Goal: Communication & Community: Answer question/provide support

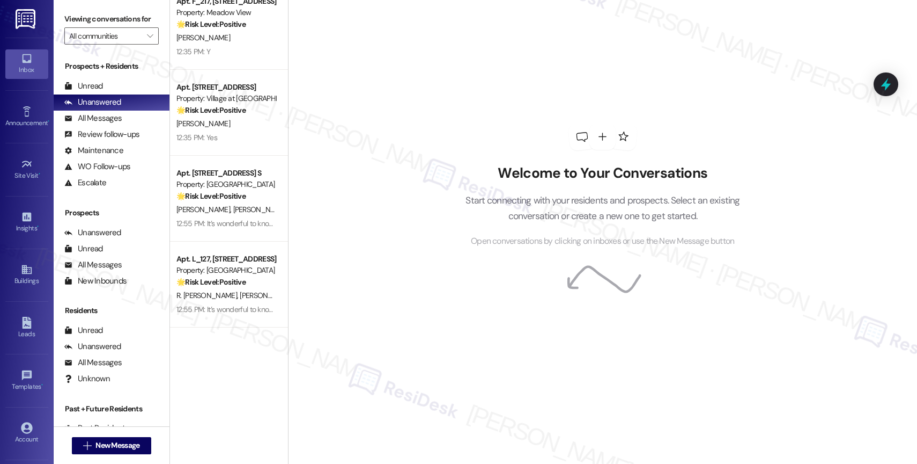
scroll to position [502, 0]
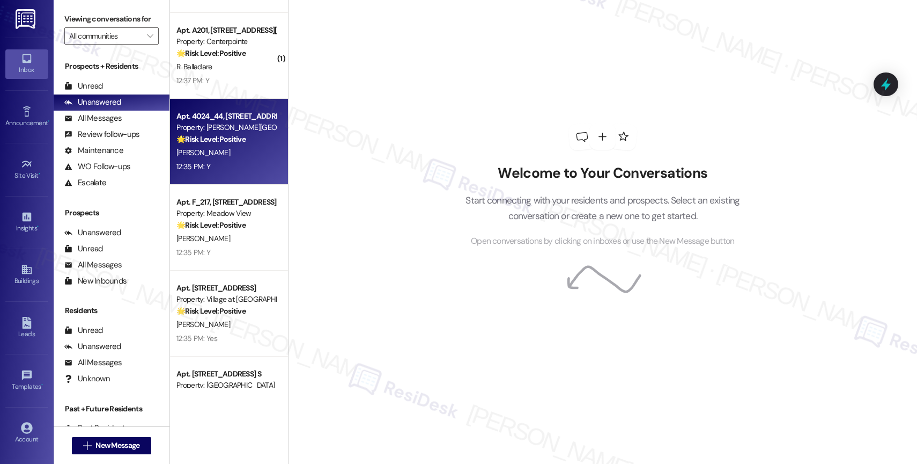
click at [237, 134] on strong "🌟 Risk Level: Positive" at bounding box center [211, 139] width 69 height 10
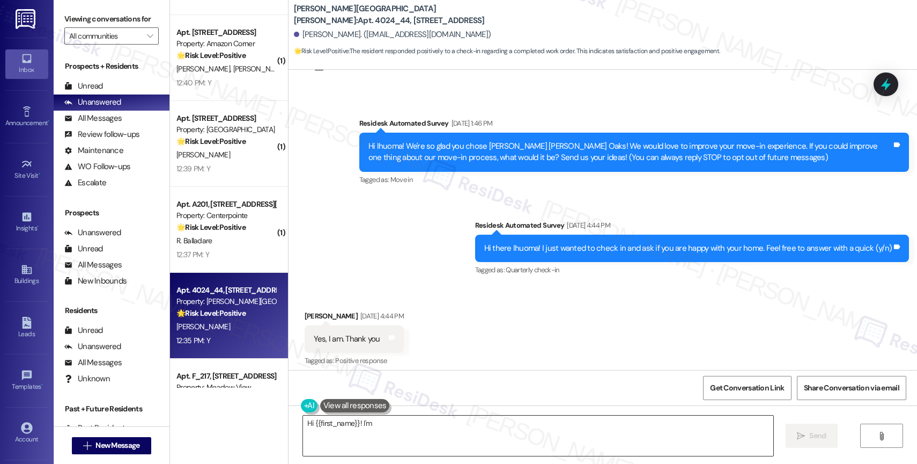
scroll to position [0, 0]
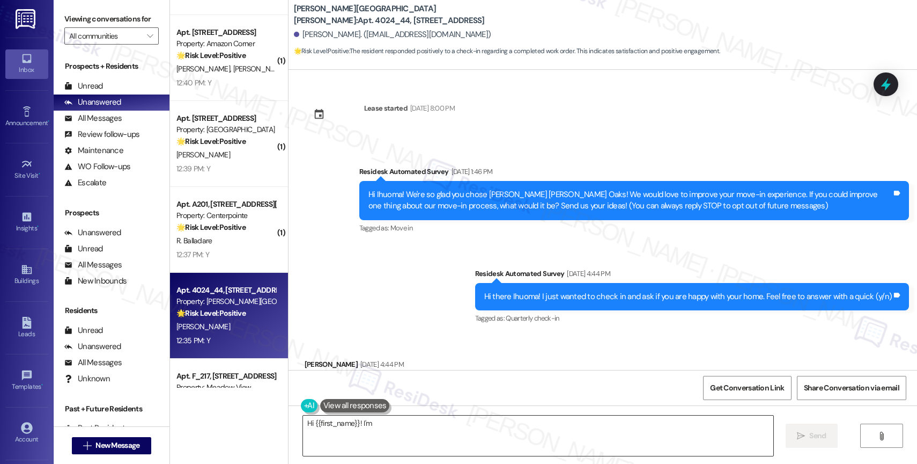
click at [451, 423] on textarea "Hi {{first_name}}! I'm so glad to hear that the work order was completed to you…" at bounding box center [538, 435] width 471 height 40
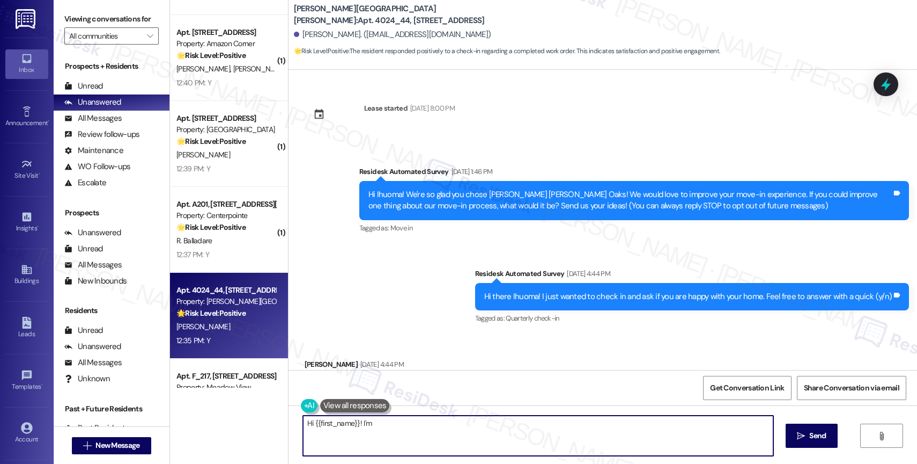
click at [451, 423] on textarea "Hi {{first_name}}! I'm so glad to hear that the work order was completed to you…" at bounding box center [538, 435] width 471 height 40
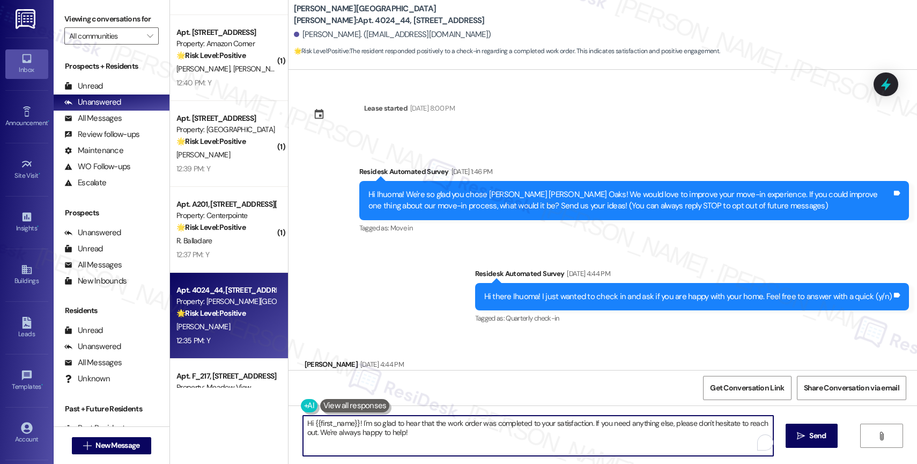
paste textarea "That’s wonderful—thank you for confirming the work order was completed to your …"
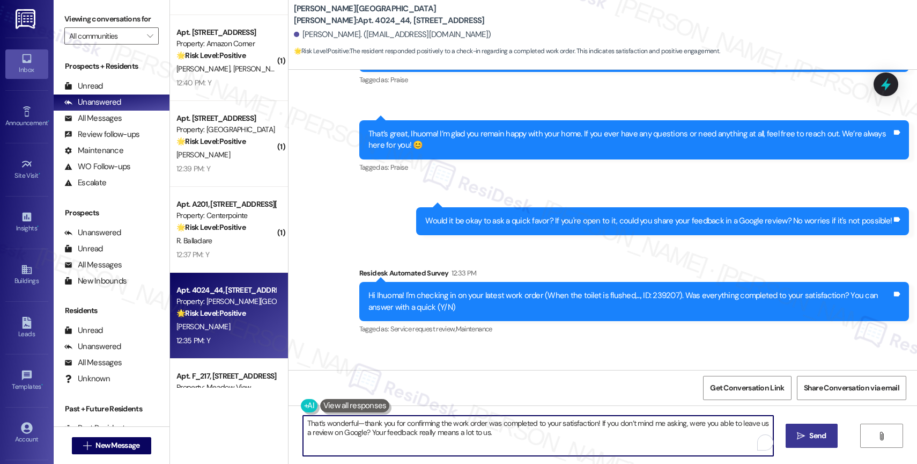
scroll to position [497, 0]
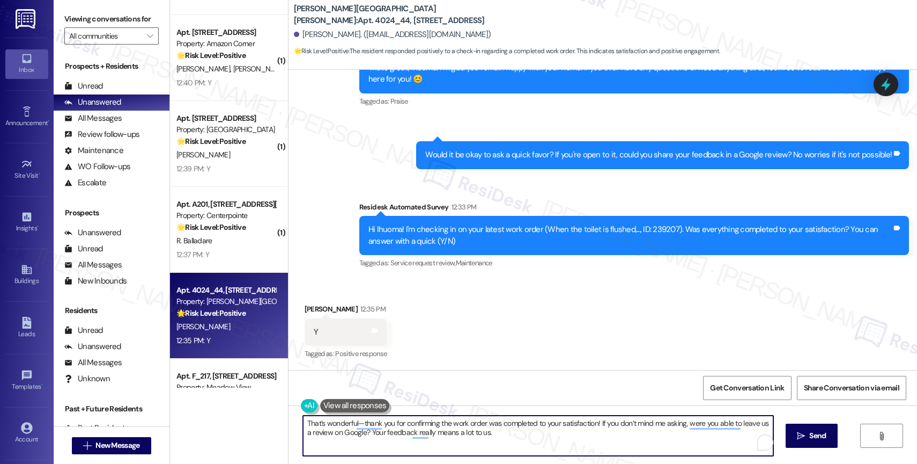
type textarea "That’s wonderful—thank you for confirming the work order was completed to your …"
click at [819, 435] on span "Send" at bounding box center [818, 435] width 17 height 11
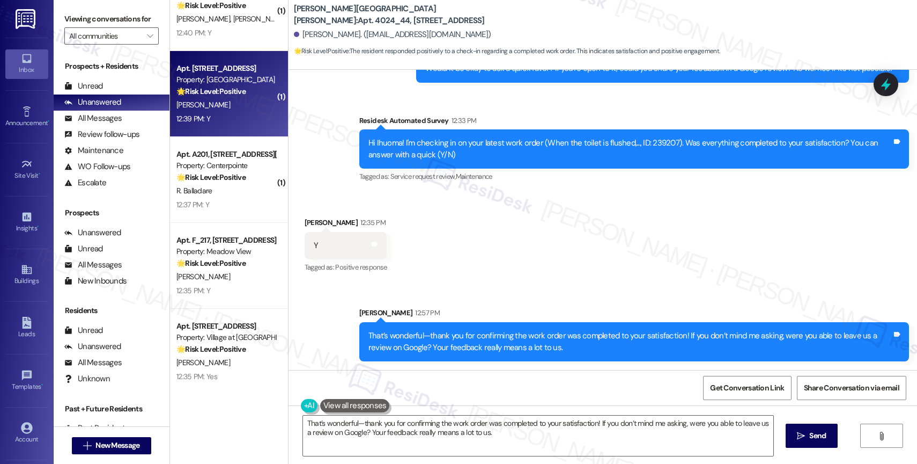
scroll to position [729, 0]
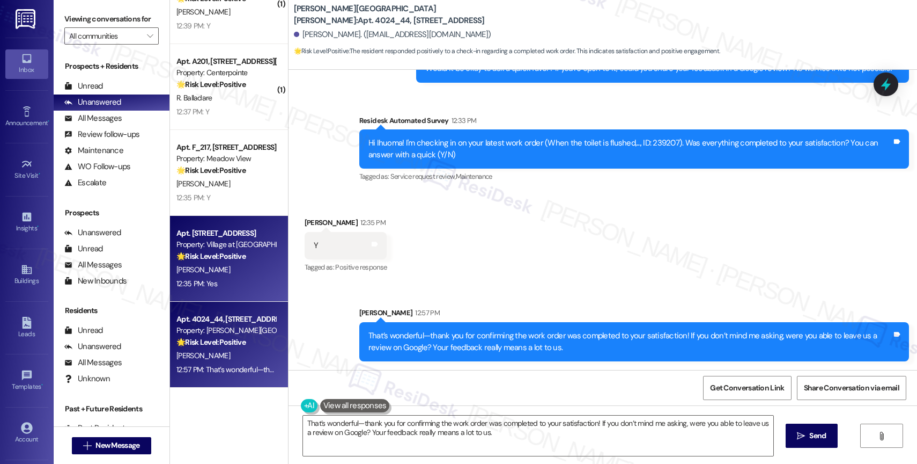
click at [226, 256] on strong "🌟 Risk Level: Positive" at bounding box center [211, 256] width 69 height 10
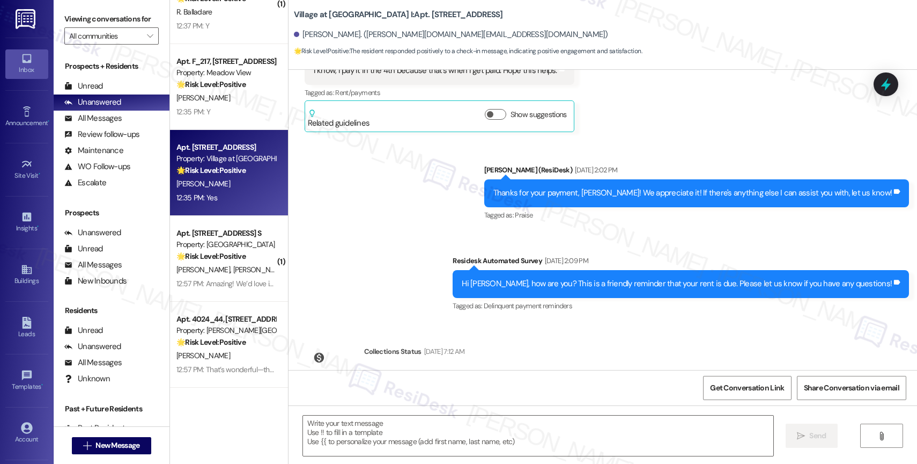
scroll to position [773, 0]
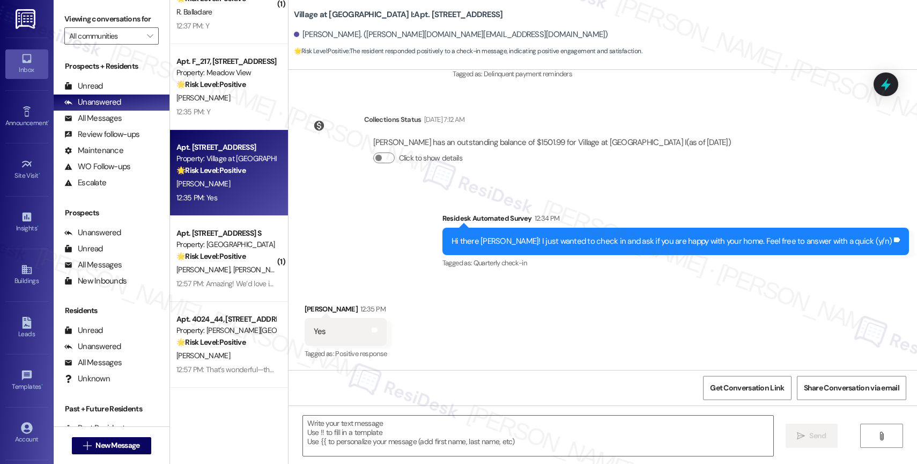
click at [488, 275] on div "Survey, sent via SMS Residesk Automated Survey 12:34 PM Hi there [PERSON_NAME]!…" at bounding box center [676, 241] width 483 height 75
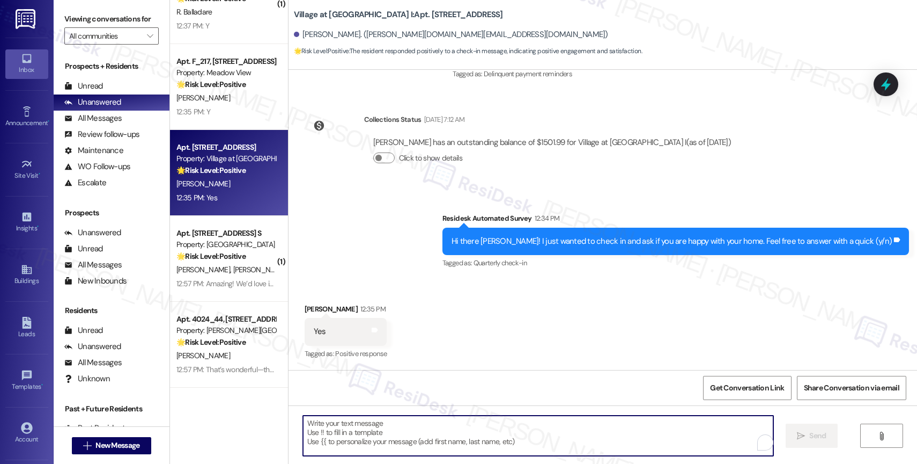
click at [390, 437] on textarea "To enrich screen reader interactions, please activate Accessibility in Grammarl…" at bounding box center [538, 435] width 471 height 40
paste textarea "That’s great, {{first_name}}! I’m glad you remain happy with your home. If you …"
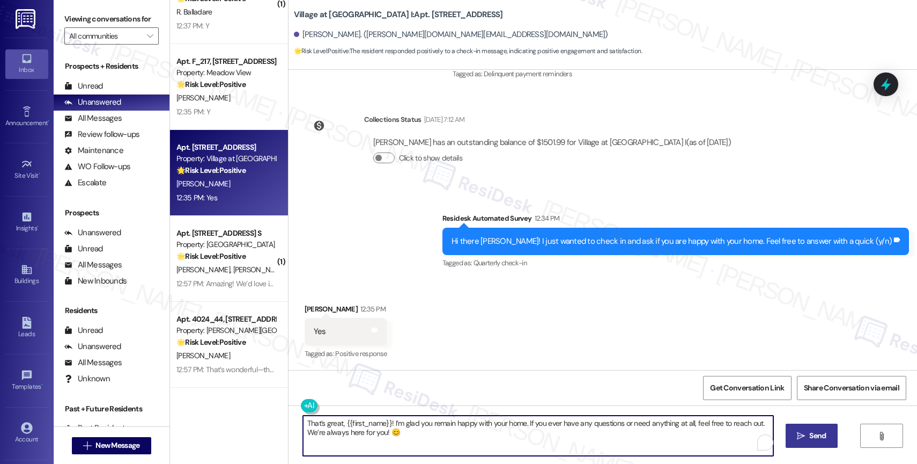
type textarea "That’s great, {{first_name}}! I’m glad you remain happy with your home. If you …"
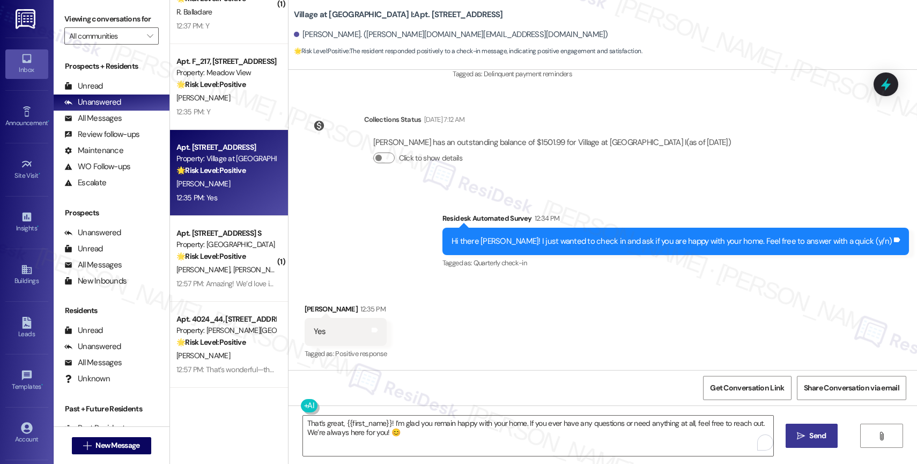
click at [826, 430] on span "Send" at bounding box center [817, 435] width 21 height 11
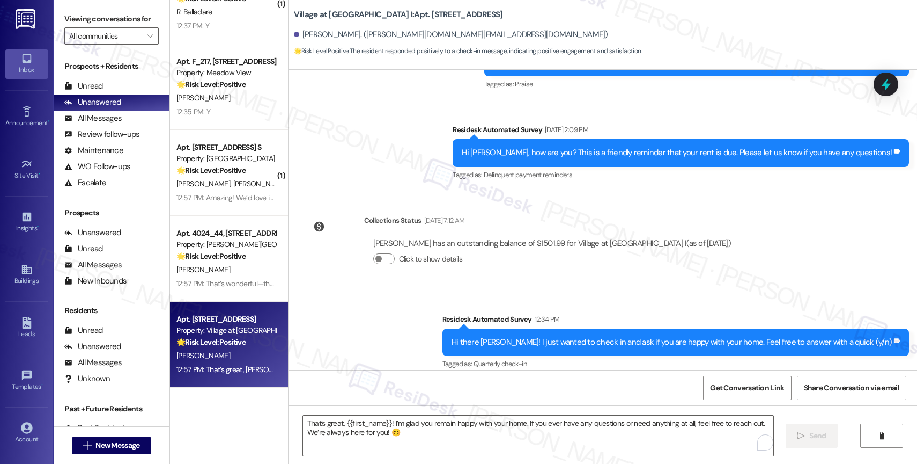
scroll to position [859, 0]
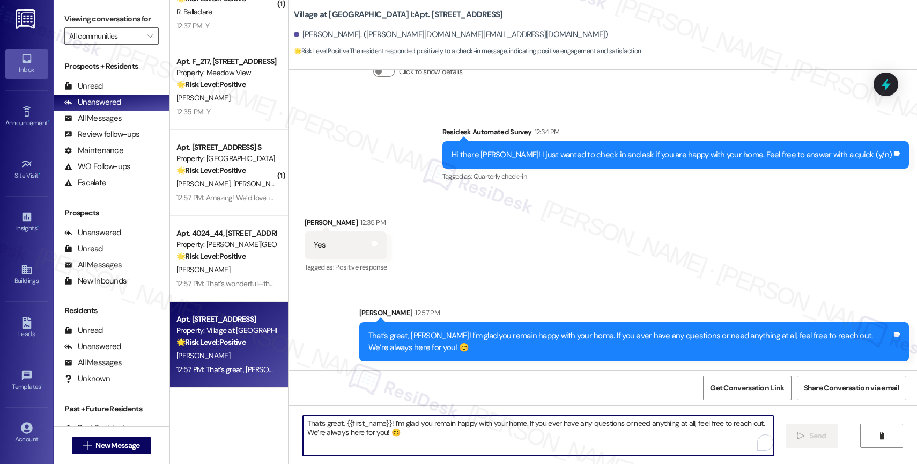
click at [428, 438] on textarea "That’s great, {{first_name}}! I’m glad you remain happy with your home. If you …" at bounding box center [538, 435] width 471 height 40
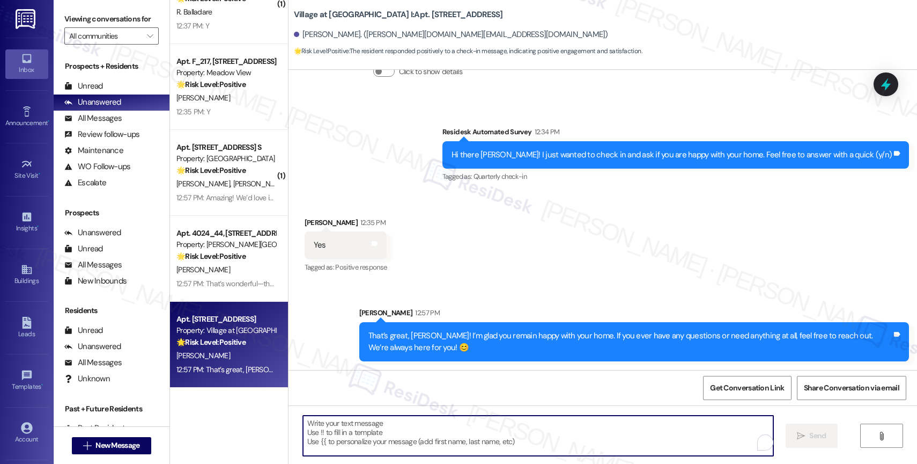
paste textarea "Would it be okay to ask a quick favor? If you're open to it, could you share yo…"
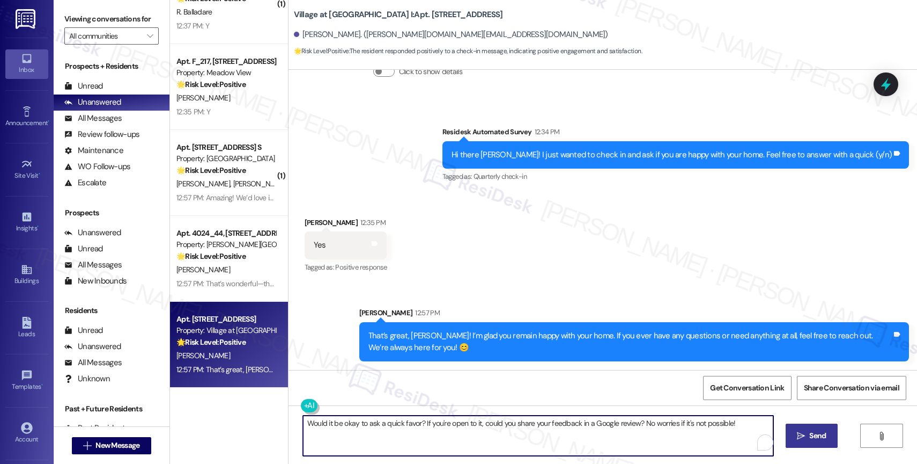
type textarea "Would it be okay to ask a quick favor? If you're open to it, could you share yo…"
click at [812, 431] on span "Send" at bounding box center [818, 435] width 17 height 11
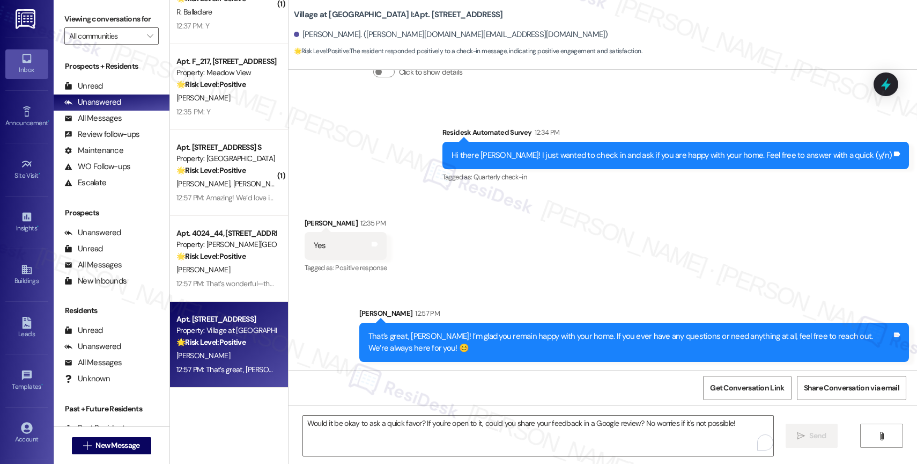
scroll to position [934, 0]
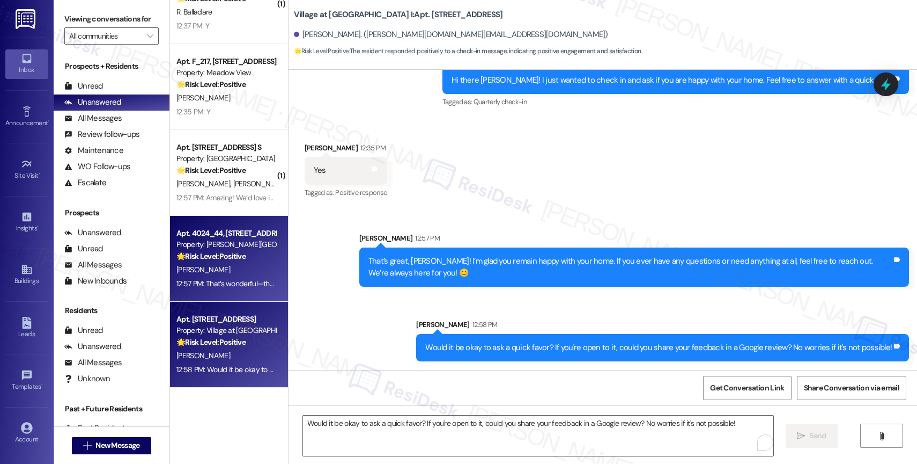
click at [225, 252] on strong "🌟 Risk Level: Positive" at bounding box center [211, 256] width 69 height 10
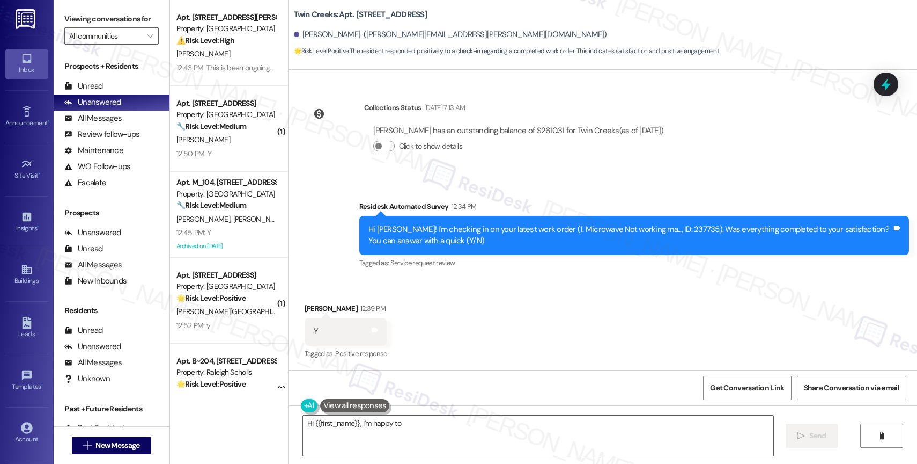
scroll to position [5723, 0]
click at [305, 420] on textarea "Hi {{first_name}}, I'm happy to hear that your microwave work order was complet…" at bounding box center [538, 435] width 471 height 40
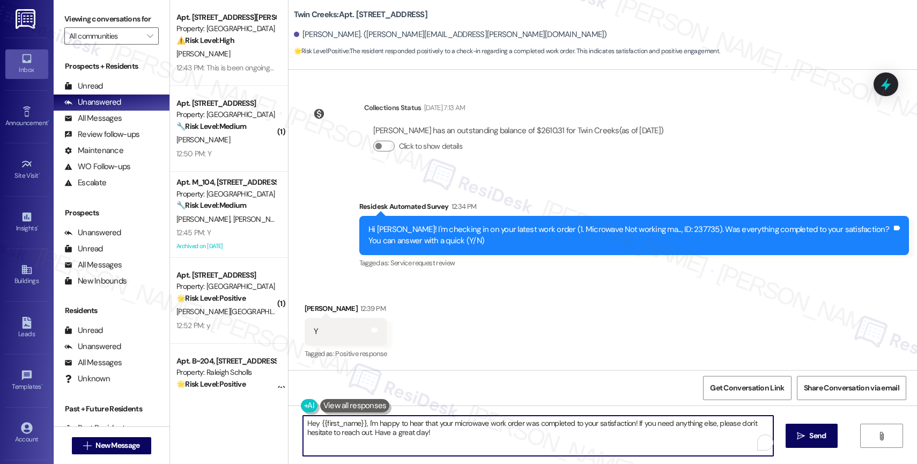
drag, startPoint x: 368, startPoint y: 431, endPoint x: 544, endPoint y: 437, distance: 176.6
click at [544, 436] on textarea "Hey {{first_name}}, I'm happy to hear that your microwave work order was comple…" at bounding box center [538, 435] width 471 height 40
type textarea "Hey {{first_name}}, I'm happy to hear that your microwave work order was comple…"
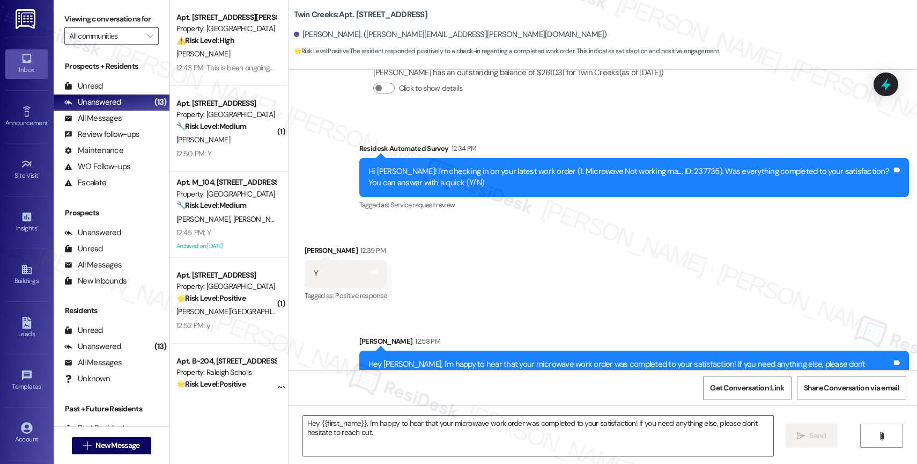
scroll to position [5797, 0]
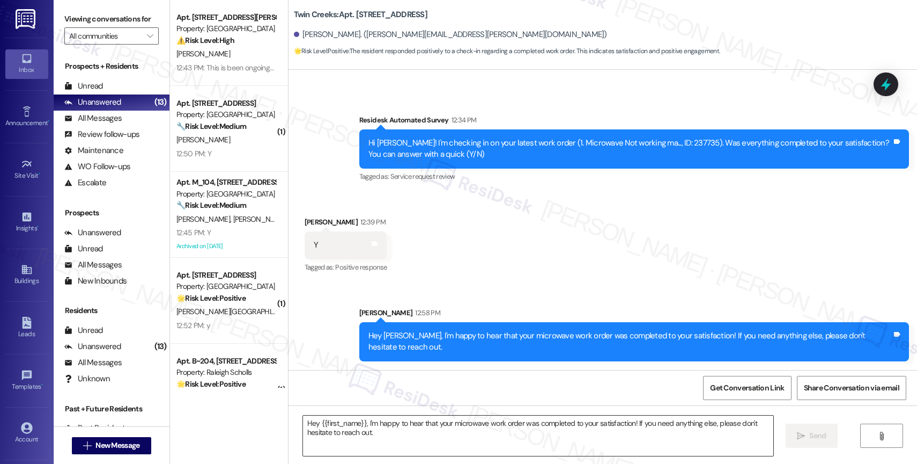
click at [353, 421] on textarea "Hey {{first_name}}, I'm happy to hear that your microwave work order was comple…" at bounding box center [538, 435] width 471 height 40
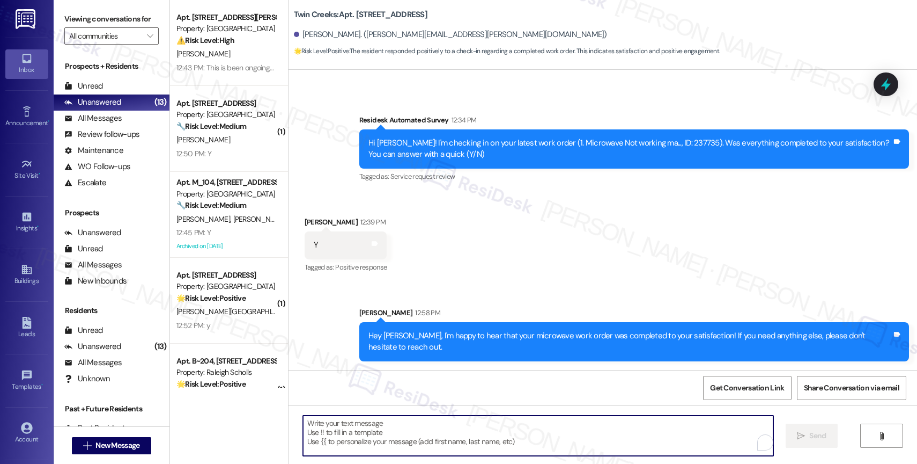
paste textarea "I also want to take this chance to ask you...Has {{property}} lived up to your …"
type textarea "I also want to take this chance to ask you...Has {{property}} lived up to your …"
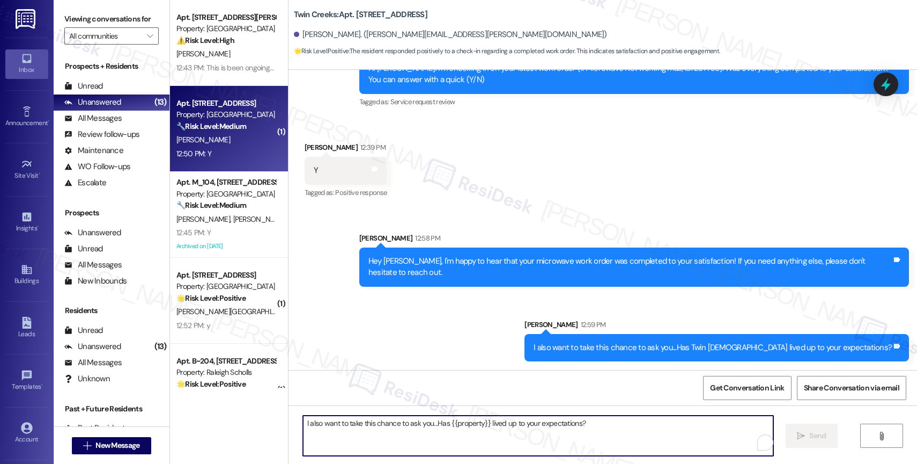
scroll to position [50, 0]
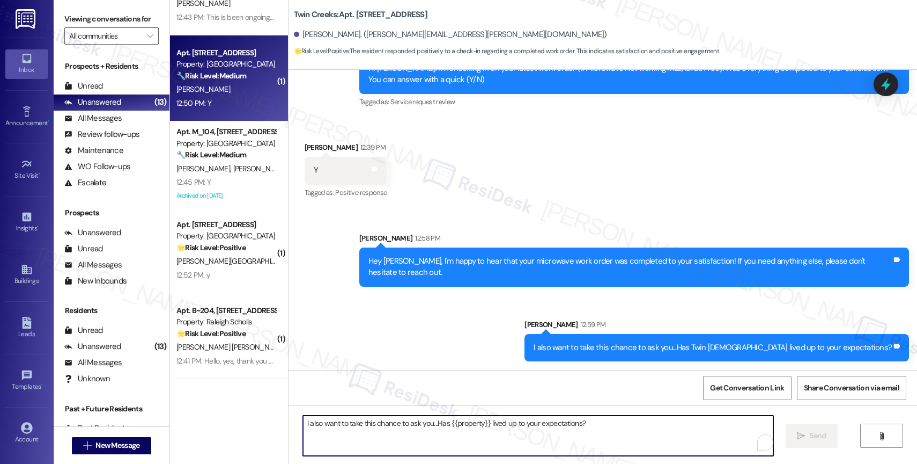
click at [205, 85] on div "[PERSON_NAME]" at bounding box center [225, 89] width 101 height 13
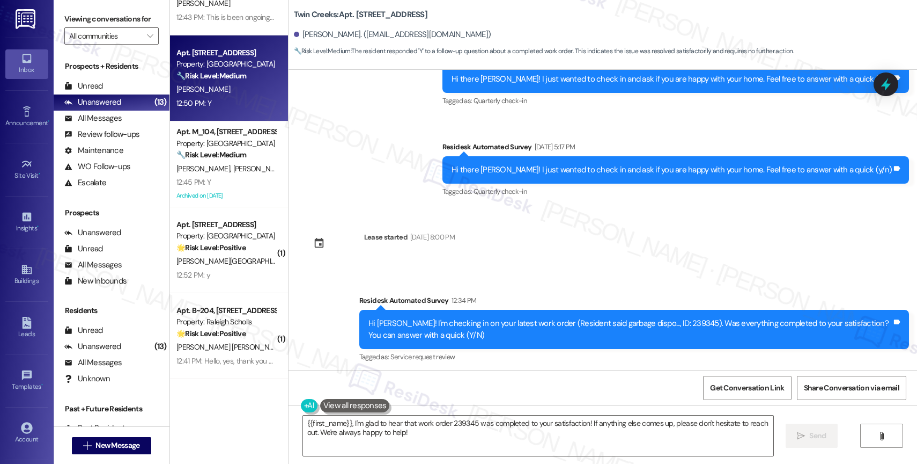
scroll to position [744, 0]
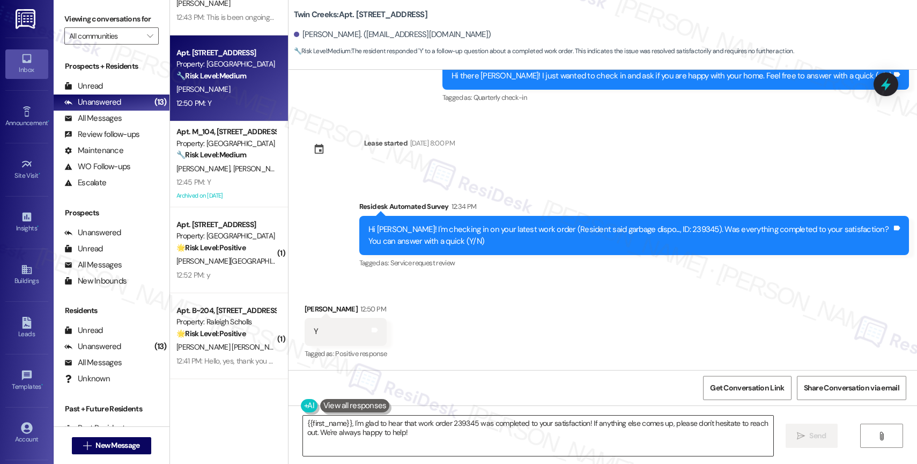
click at [432, 443] on textarea "{{first_name}}, I'm glad to hear that work order 239345 was completed to your s…" at bounding box center [538, 435] width 471 height 40
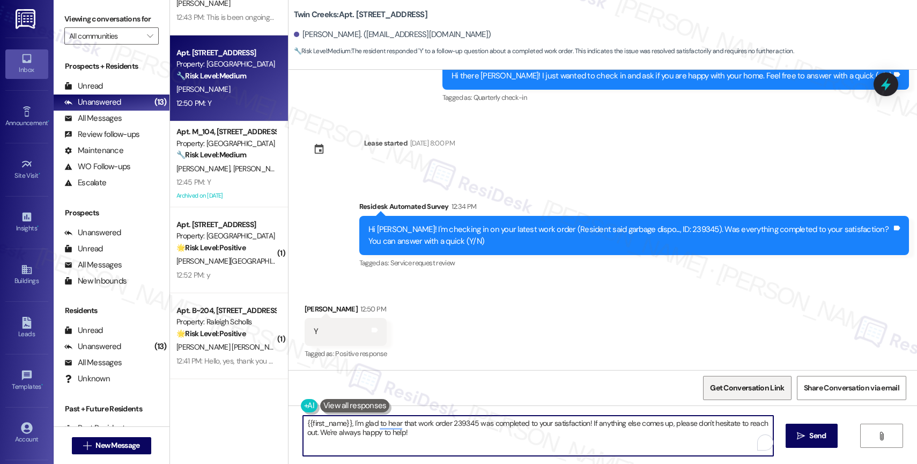
drag, startPoint x: 819, startPoint y: 439, endPoint x: 764, endPoint y: 377, distance: 83.2
click at [819, 439] on span "Send" at bounding box center [818, 435] width 17 height 11
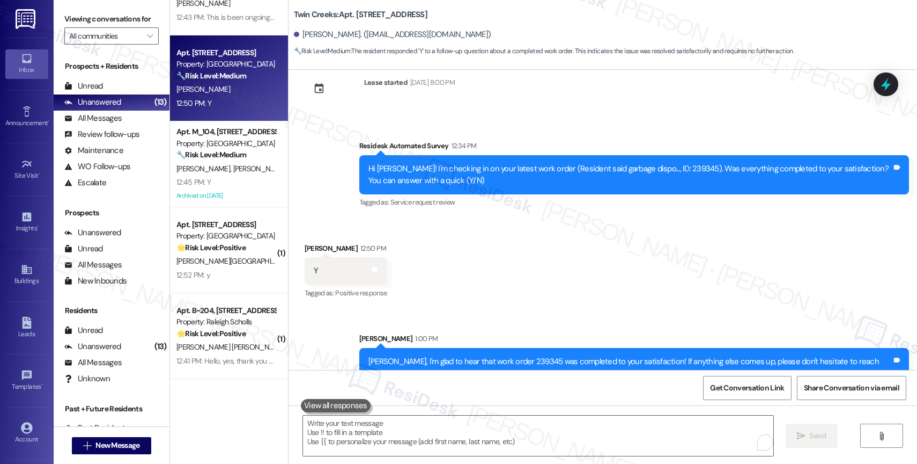
scroll to position [831, 0]
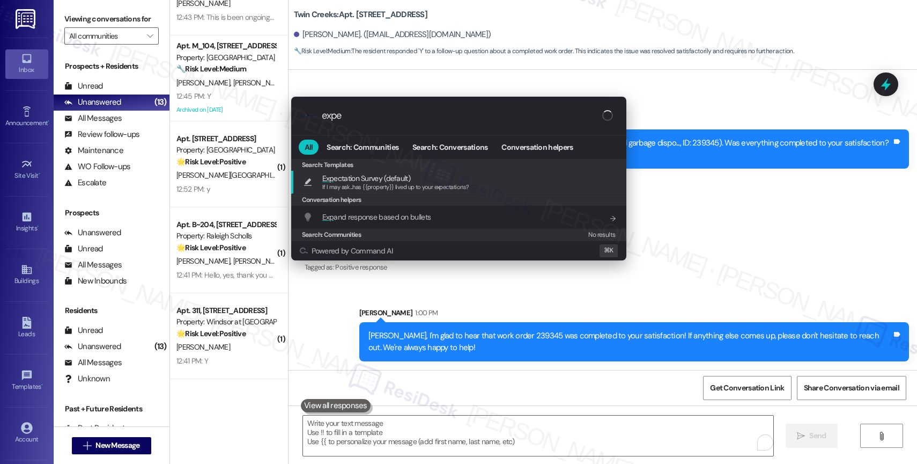
type input "expec"
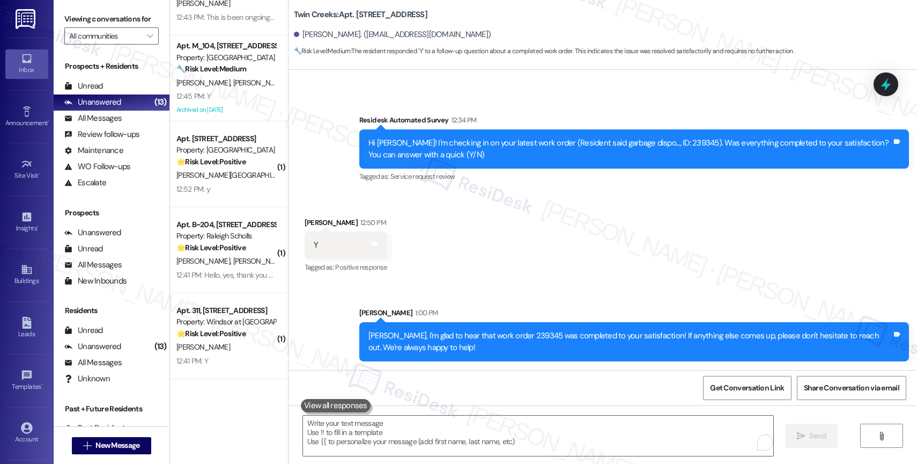
type textarea "If I may ask...has {{property}} lived up to your expectations?"
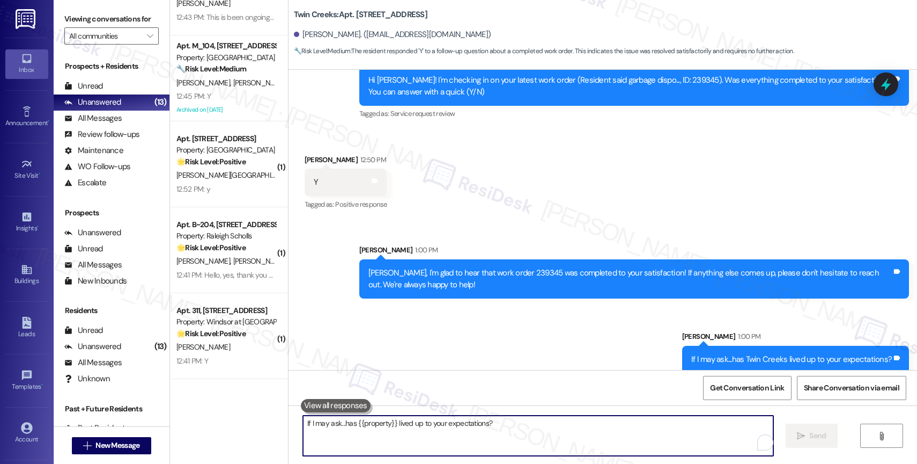
scroll to position [905, 0]
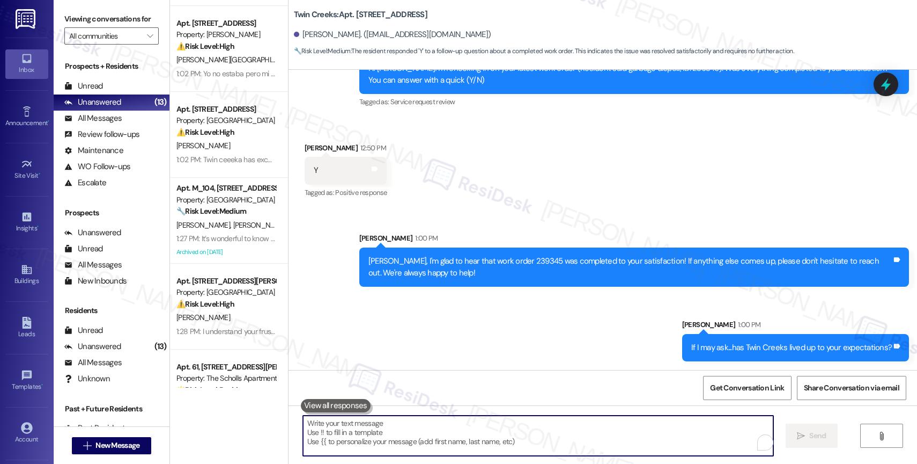
scroll to position [128, 0]
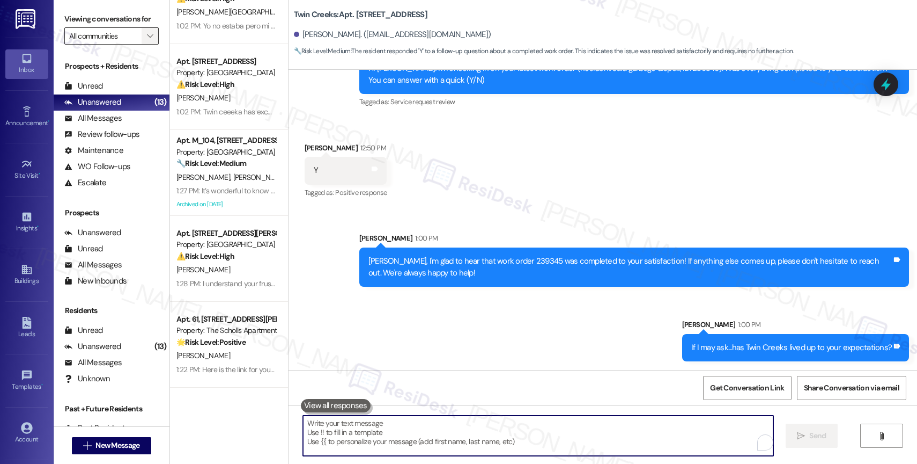
click at [147, 40] on icon "" at bounding box center [150, 36] width 6 height 9
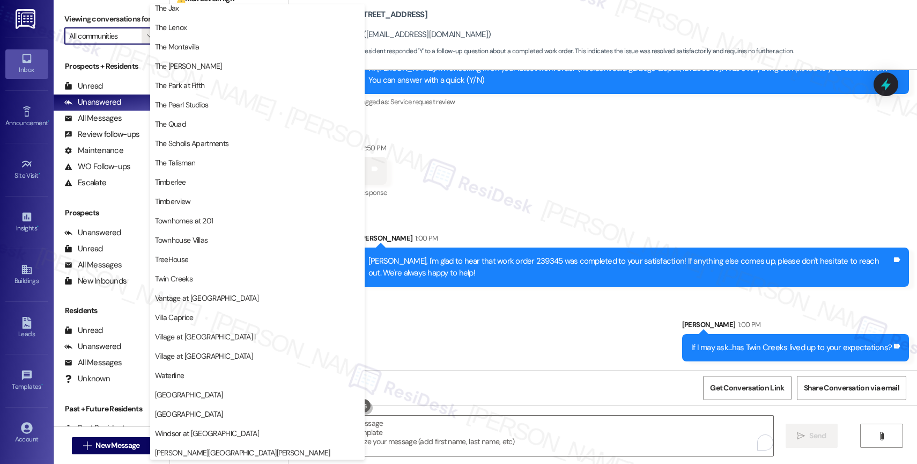
scroll to position [1979, 0]
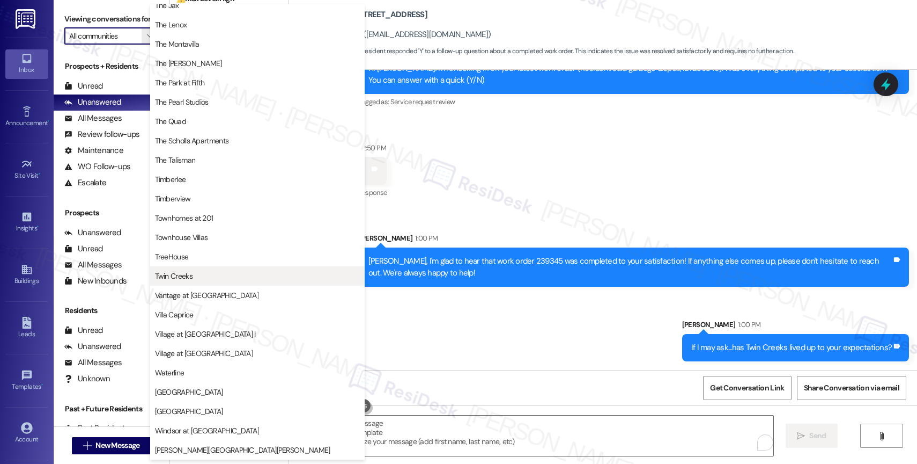
click at [178, 267] on button "Twin Creeks" at bounding box center [257, 275] width 215 height 19
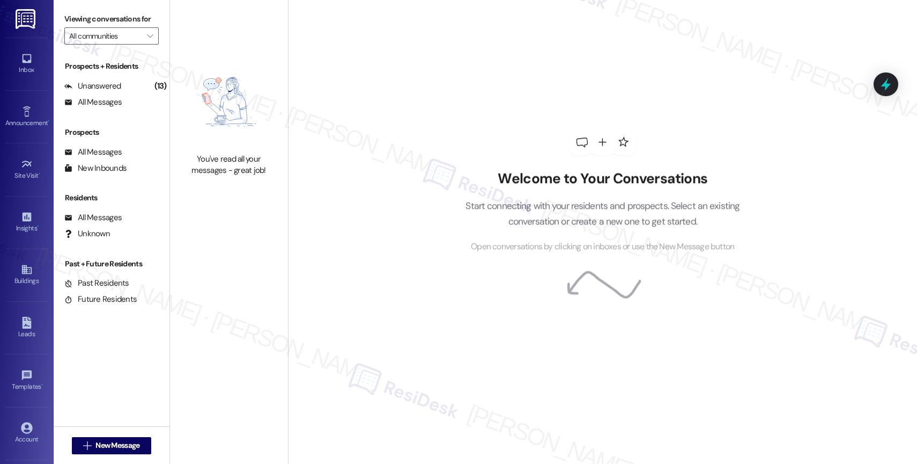
type input "Twin Creeks"
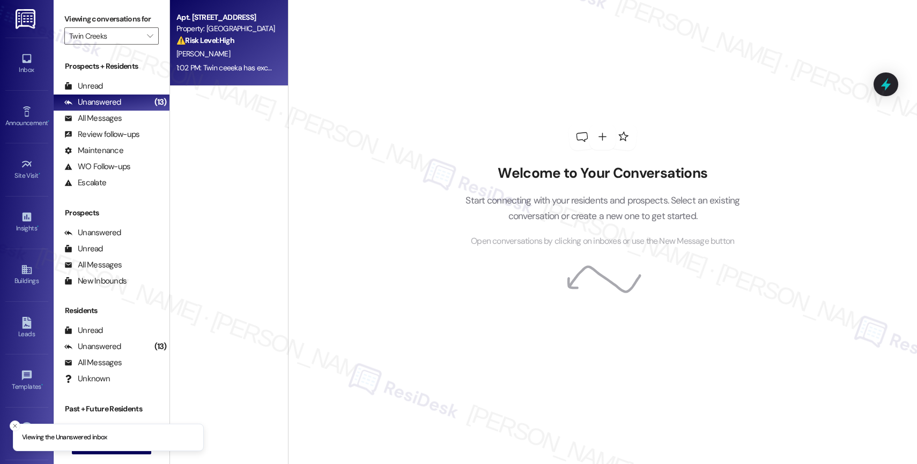
click at [220, 59] on div "[PERSON_NAME]" at bounding box center [225, 53] width 101 height 13
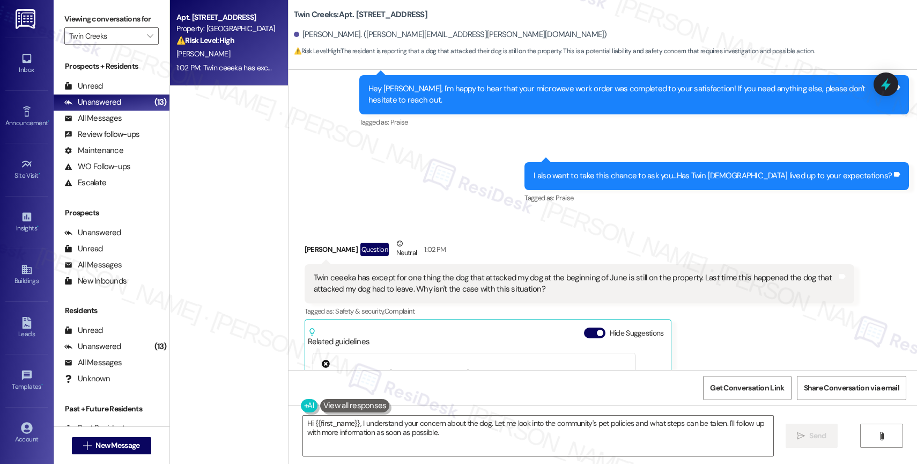
scroll to position [6219, 0]
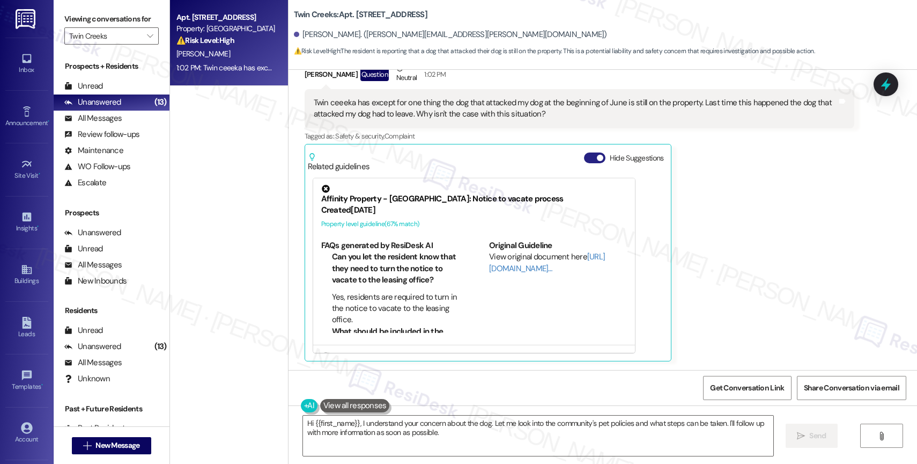
click at [585, 160] on button "Hide Suggestions" at bounding box center [594, 157] width 21 height 11
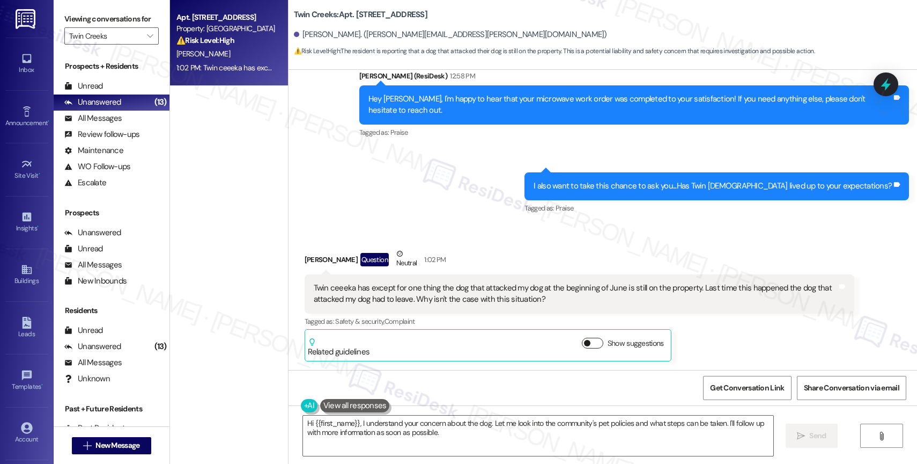
scroll to position [6034, 0]
click at [491, 243] on div "Received via SMS Nancy Lambert Question Neutral 1:02 PM Twin ceeeka has except …" at bounding box center [580, 304] width 566 height 129
click at [306, 424] on textarea "Hi {{first_name}}, I understand your concern about the dog. Let me look into th…" at bounding box center [538, 435] width 471 height 40
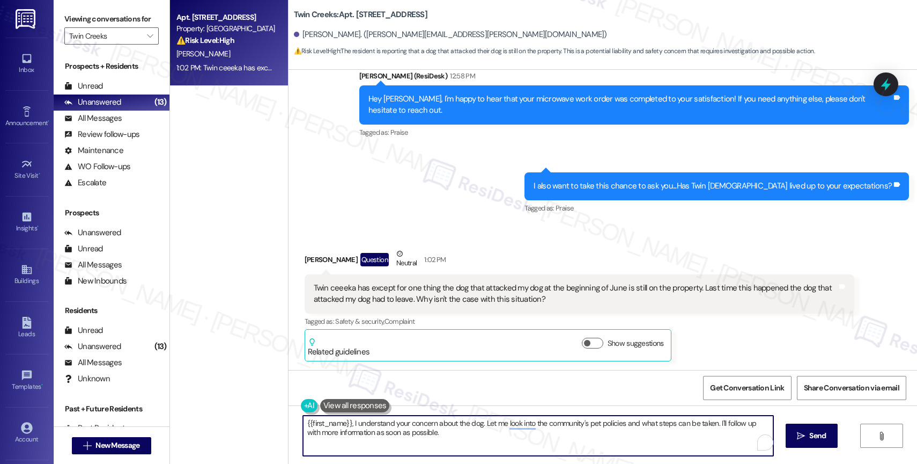
click at [472, 437] on textarea "{{first_name}}, I understand your concern about the dog. Let me look into the c…" at bounding box center [538, 435] width 471 height 40
drag, startPoint x: 348, startPoint y: 420, endPoint x: 456, endPoint y: 437, distance: 109.2
click at [456, 437] on textarea "{{first_name}}, I understand your concern about the dog. Let me look into the c…" at bounding box center [538, 435] width 471 height 40
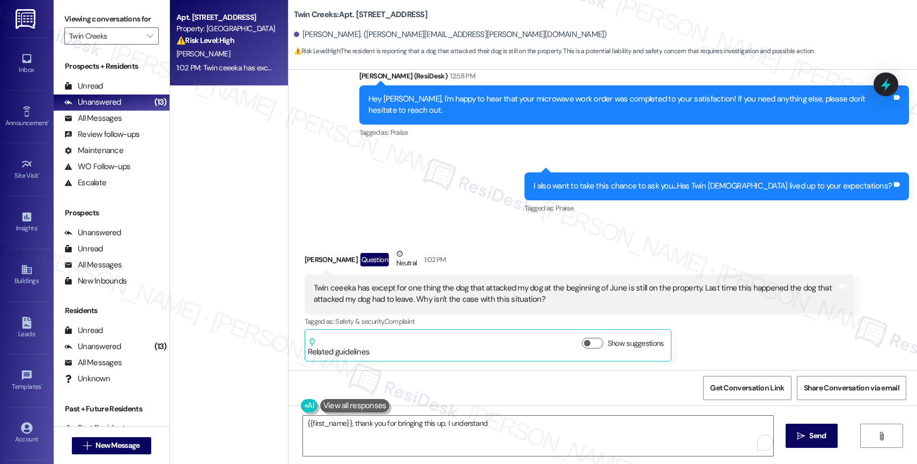
click at [362, 403] on button at bounding box center [355, 405] width 70 height 13
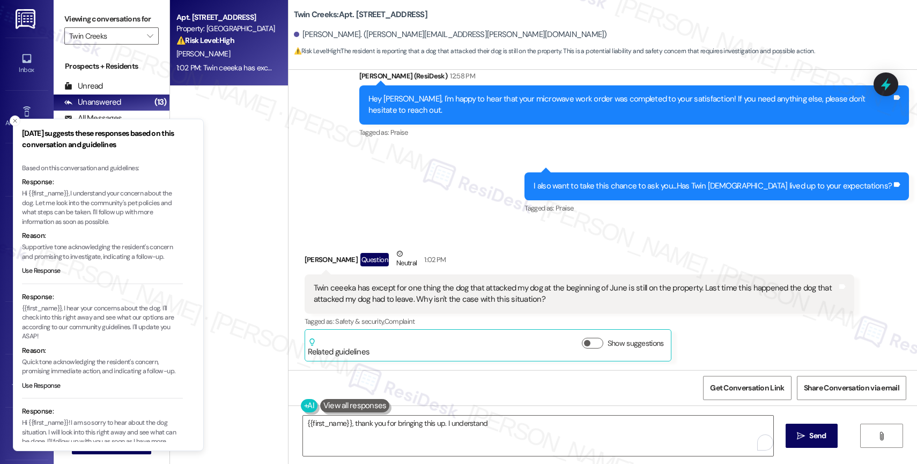
scroll to position [70, 0]
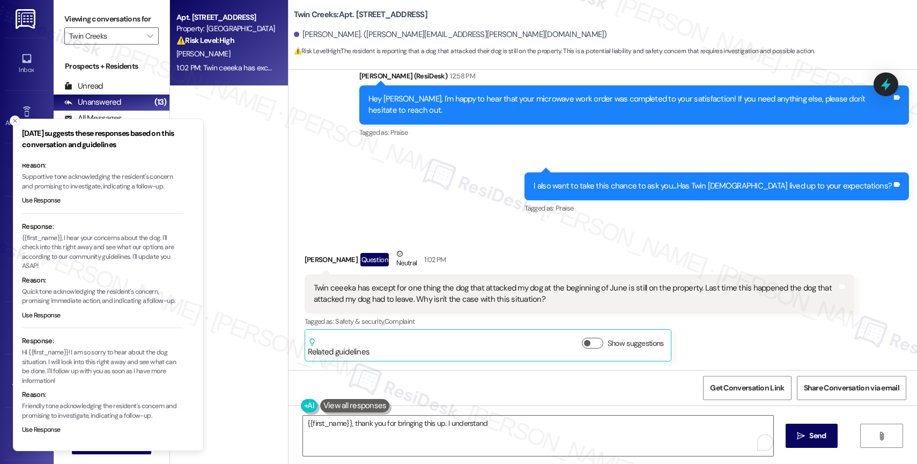
click at [17, 121] on icon "Close toast" at bounding box center [15, 121] width 6 height 6
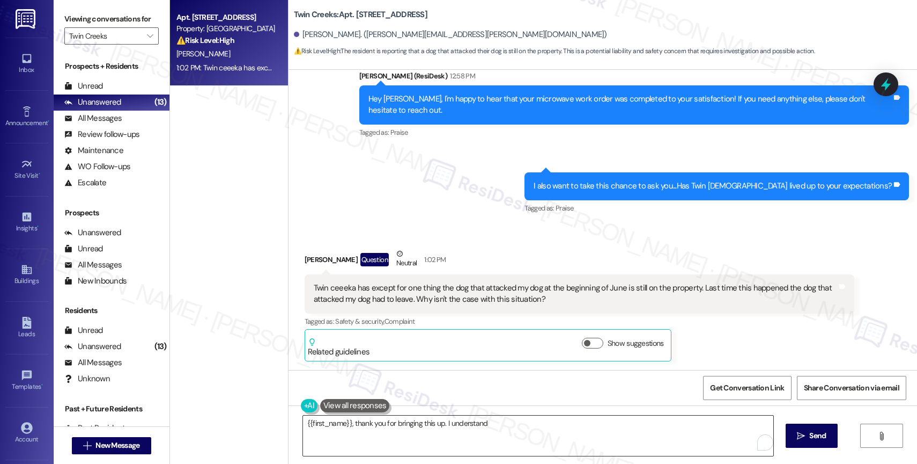
click at [512, 425] on textarea "{{first_name}}, thank you for bringing this up. I understand" at bounding box center [538, 435] width 471 height 40
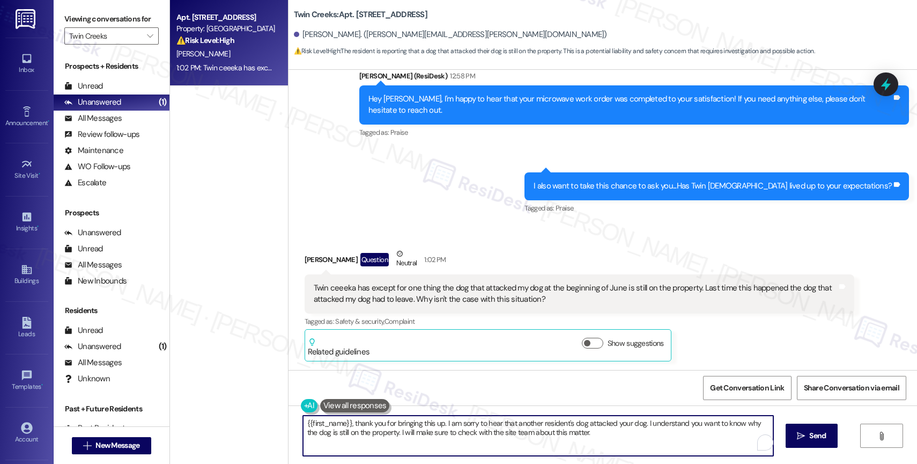
drag, startPoint x: 380, startPoint y: 432, endPoint x: 392, endPoint y: 431, distance: 11.3
click at [390, 431] on textarea "{{first_name}}, thank you for bringing this up. I am sorry to hear that another…" at bounding box center [538, 435] width 471 height 40
click at [612, 431] on textarea "{{first_name}}, thank you for bringing this up. I am sorry to hear that another…" at bounding box center [538, 435] width 471 height 40
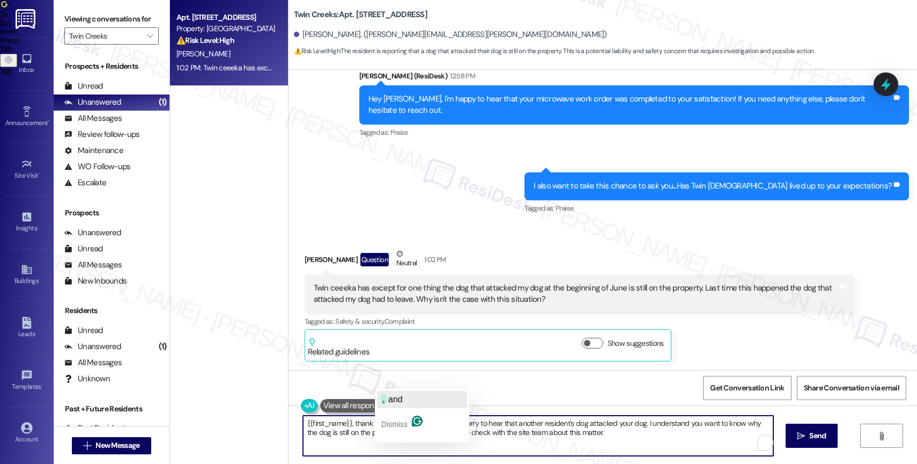
click at [399, 398] on span "and" at bounding box center [395, 398] width 14 height 9
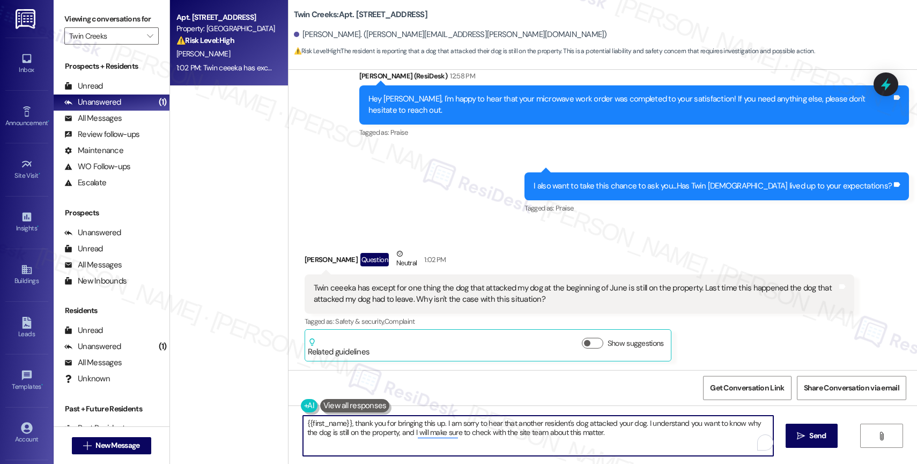
click at [621, 438] on textarea "{{first_name}}, thank you for bringing this up. I am sorry to hear that another…" at bounding box center [538, 435] width 471 height 40
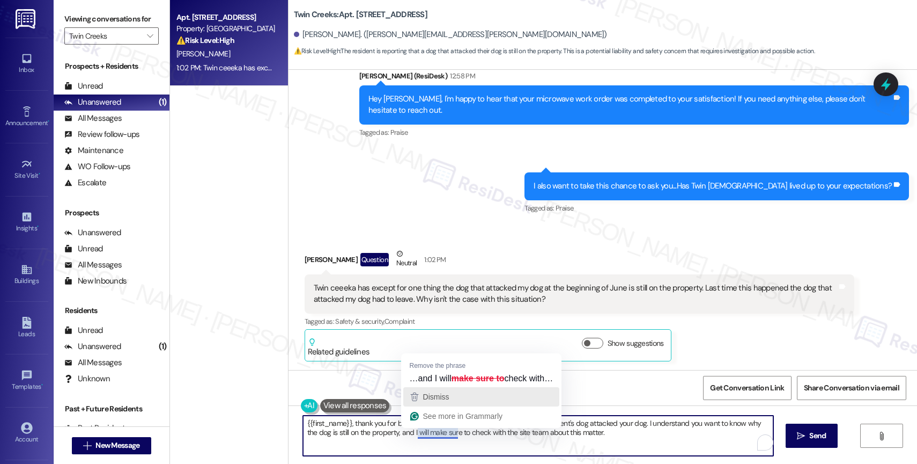
click at [455, 396] on div "Dismiss" at bounding box center [481, 396] width 147 height 16
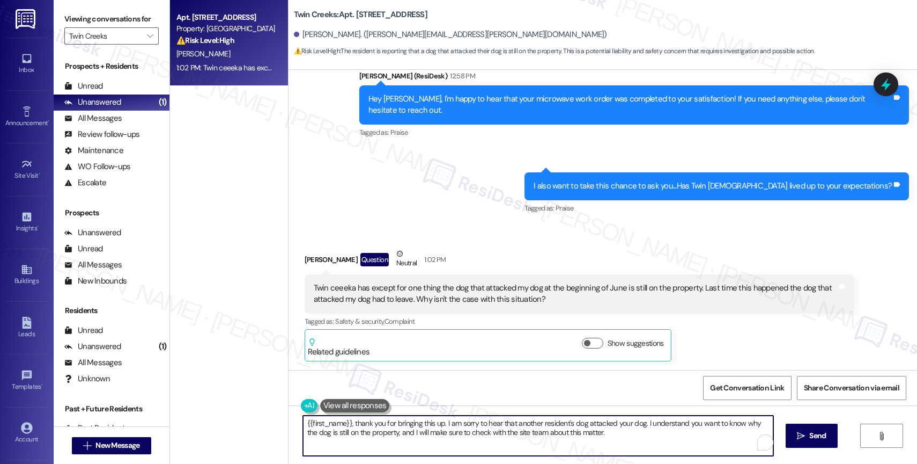
click at [607, 437] on textarea "{{first_name}}, thank you for bringing this up. I am sorry to hear that another…" at bounding box center [538, 435] width 471 height 40
click at [473, 432] on textarea "{{first_name}}, thank you for bringing this up. I am sorry to hear that another…" at bounding box center [538, 435] width 471 height 40
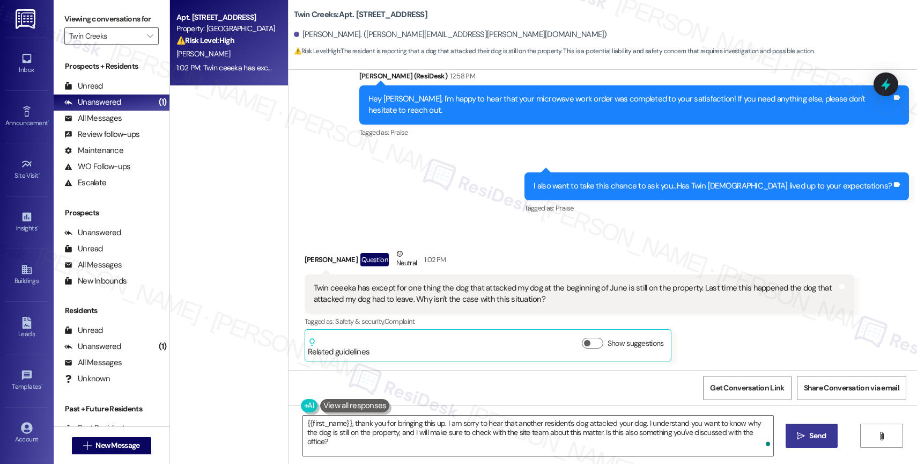
click at [819, 434] on span "Send" at bounding box center [818, 435] width 17 height 11
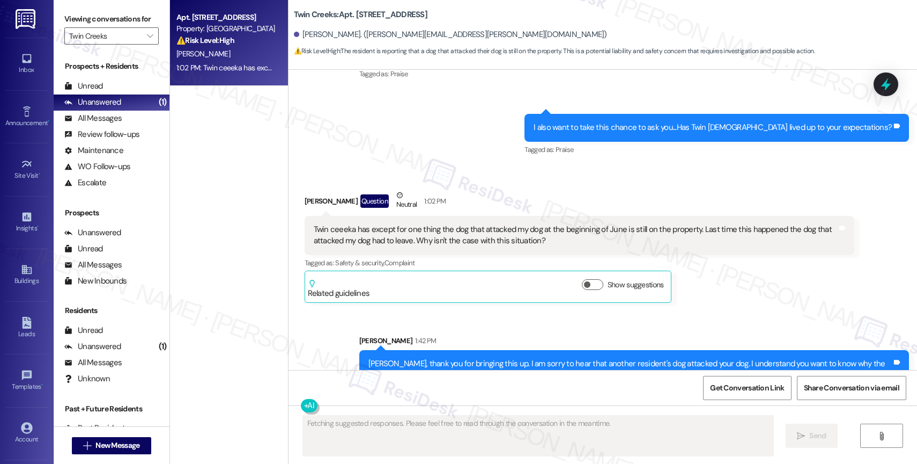
scroll to position [6120, 0]
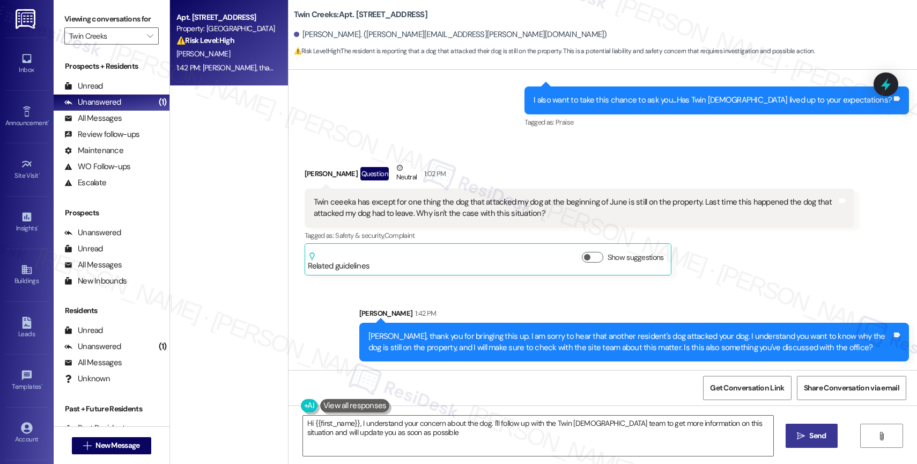
type textarea "Hi {{first_name}}, I understand your concern about the dog. I'll follow up with…"
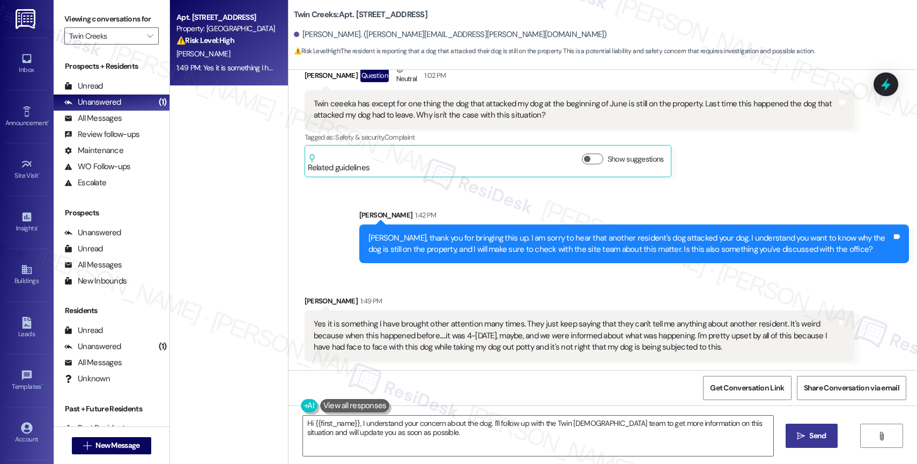
scroll to position [6218, 0]
click at [147, 40] on icon "" at bounding box center [150, 36] width 6 height 9
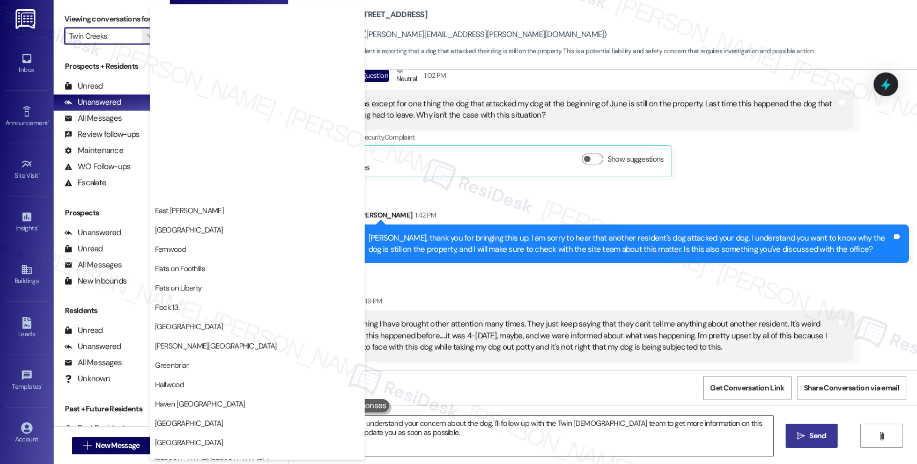
scroll to position [224, 0]
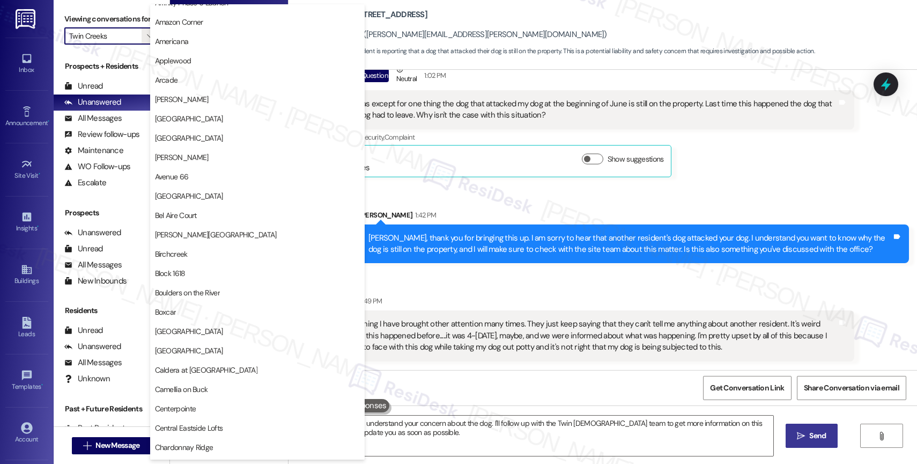
drag, startPoint x: 710, startPoint y: 212, endPoint x: 757, endPoint y: 63, distance: 156.5
click at [710, 212] on div "Sarah 1:42 PM" at bounding box center [634, 216] width 550 height 15
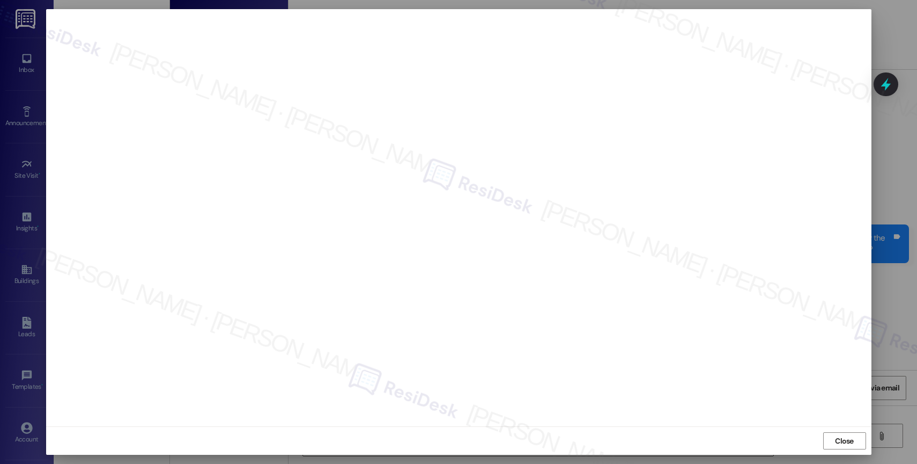
click at [849, 440] on span "Close" at bounding box center [844, 440] width 19 height 11
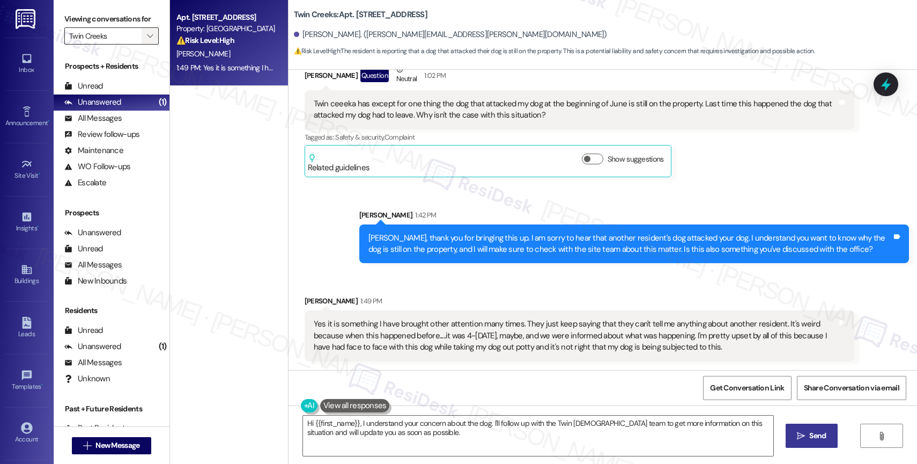
click at [147, 40] on icon "" at bounding box center [150, 36] width 6 height 9
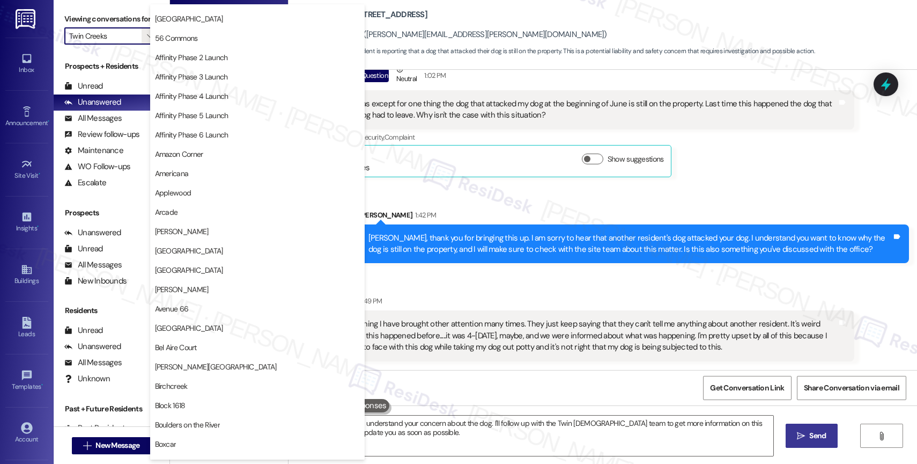
scroll to position [0, 0]
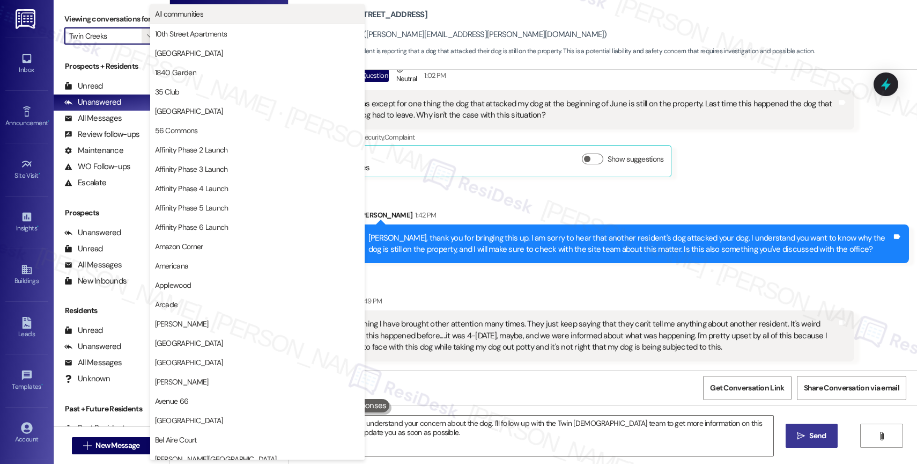
click at [180, 9] on span "All communities" at bounding box center [179, 14] width 49 height 11
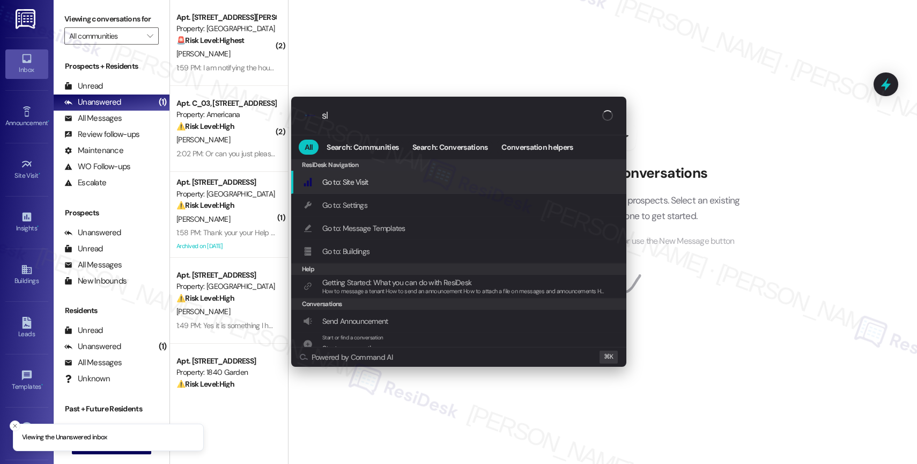
type input "sla"
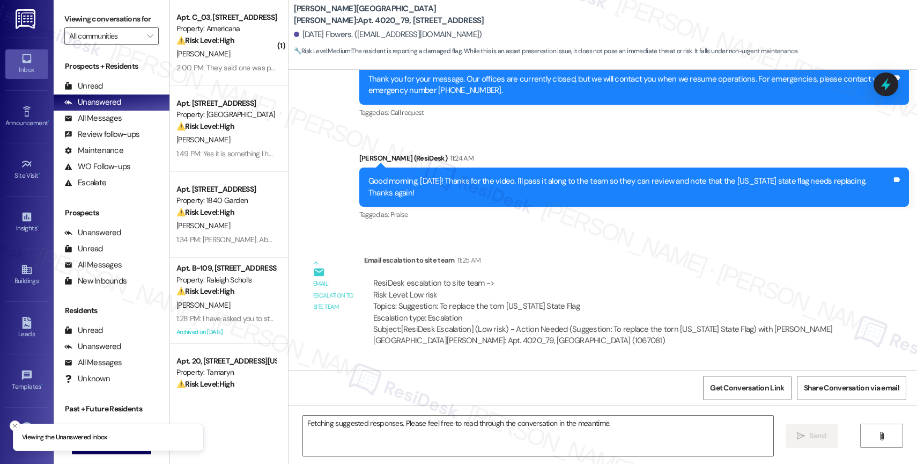
scroll to position [48900, 0]
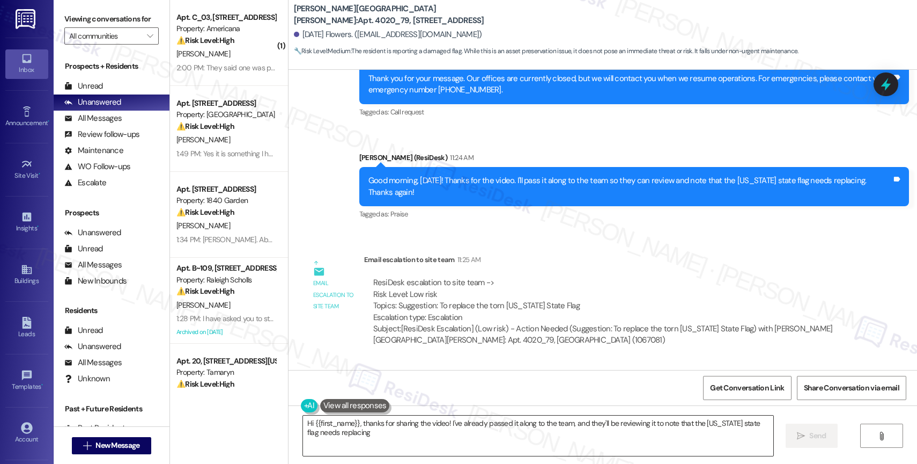
click at [343, 440] on textarea "Hi {{first_name}}, thanks for sharing the video! I've already passed it along t…" at bounding box center [538, 435] width 471 height 40
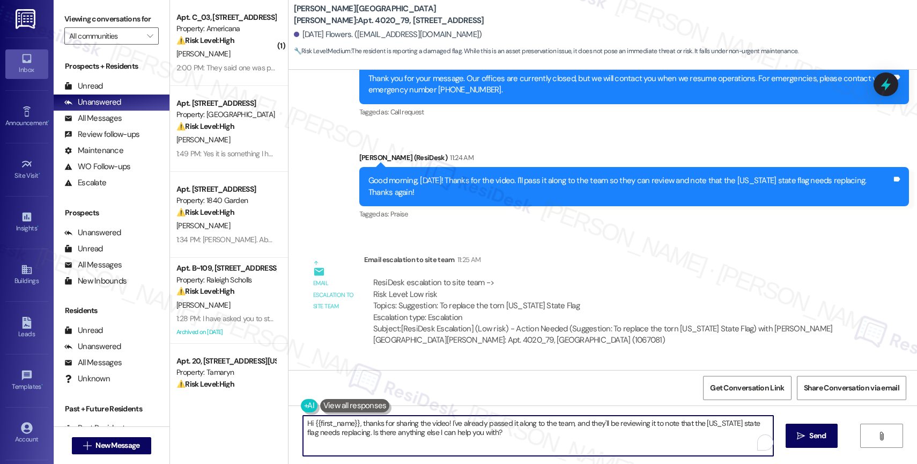
click at [343, 440] on textarea "Hi {{first_name}}, thanks for sharing the video! I've already passed it along t…" at bounding box center [538, 435] width 471 height 40
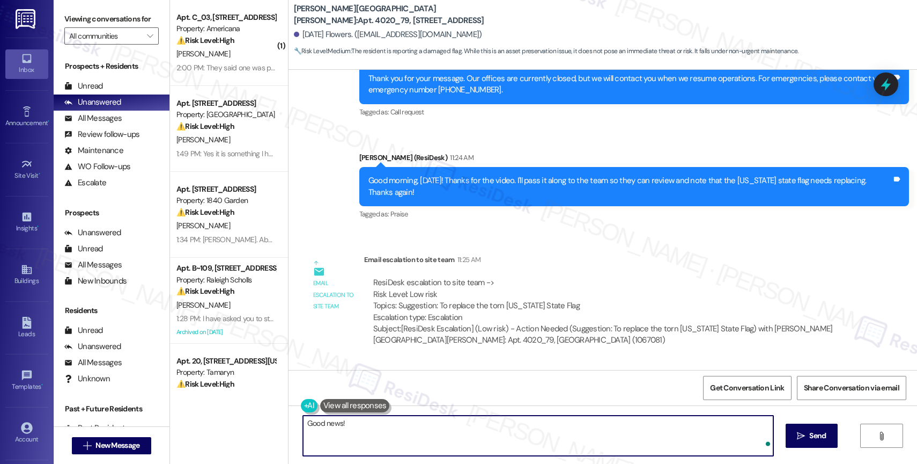
paste textarea "A new one has been ordered and we will replace it as soon as the new one comes."
drag, startPoint x: 372, startPoint y: 422, endPoint x: 391, endPoint y: 417, distance: 18.7
click at [373, 422] on textarea "Good news! A new one has been ordered and we will replace it as soon as the new…" at bounding box center [538, 435] width 471 height 40
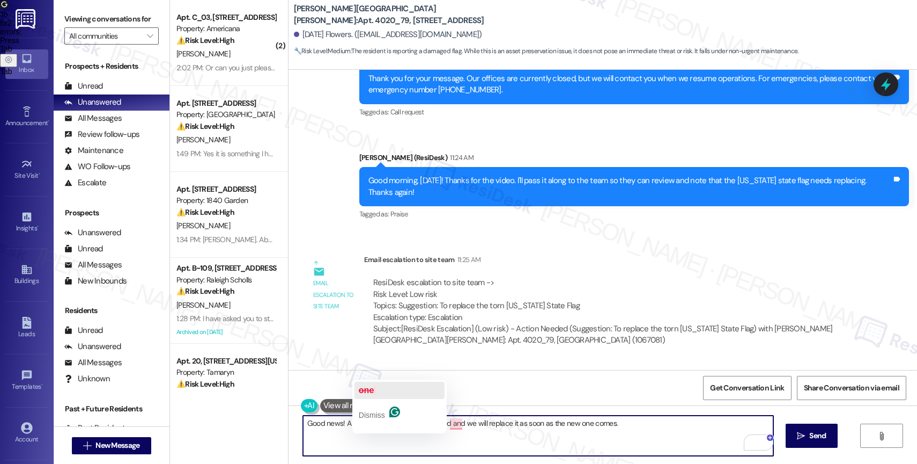
click at [372, 393] on span "one" at bounding box center [366, 389] width 15 height 9
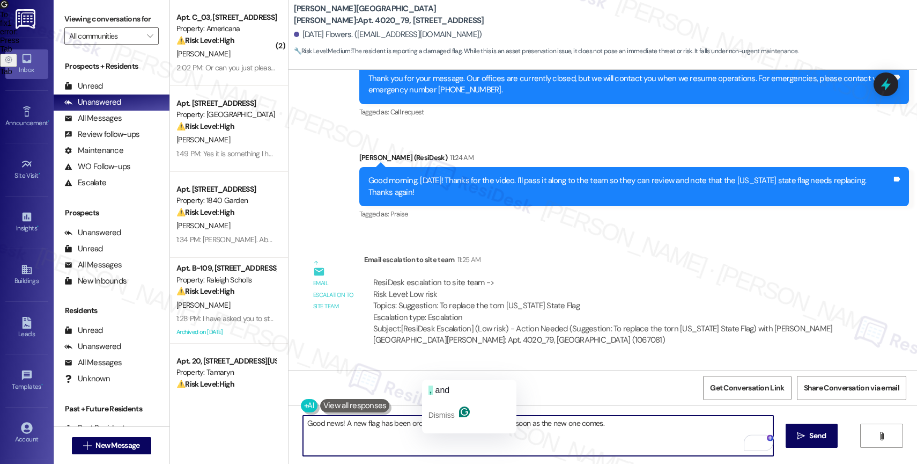
click at [452, 380] on div ", and Dismiss" at bounding box center [469, 406] width 94 height 54
click at [452, 386] on button ", and" at bounding box center [469, 389] width 90 height 17
click at [613, 424] on textarea "Good news! A new flag has been ordered, and we will replace it as soon as the n…" at bounding box center [538, 435] width 471 height 40
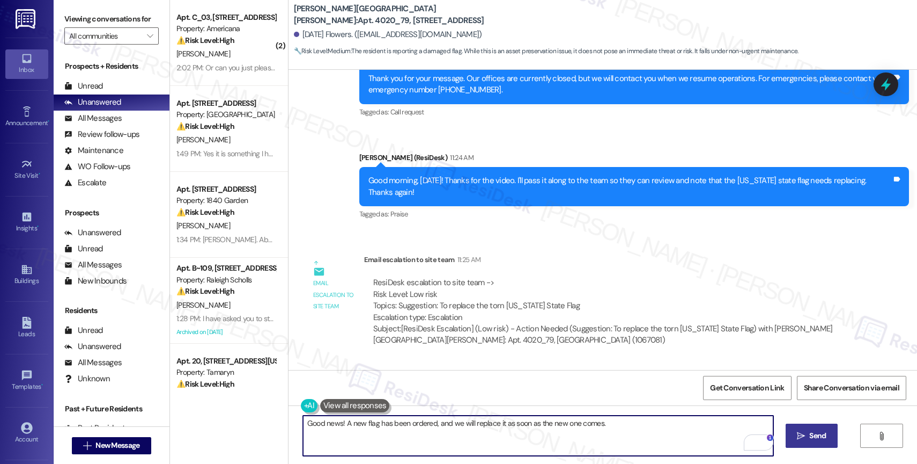
type textarea "Good news! A new flag has been ordered, and we will replace it as soon as the n…"
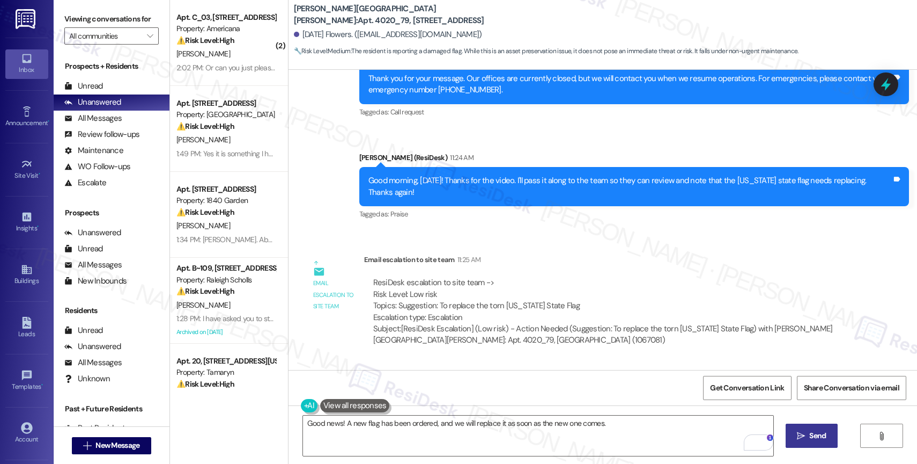
click at [811, 436] on span "Send" at bounding box center [818, 435] width 17 height 11
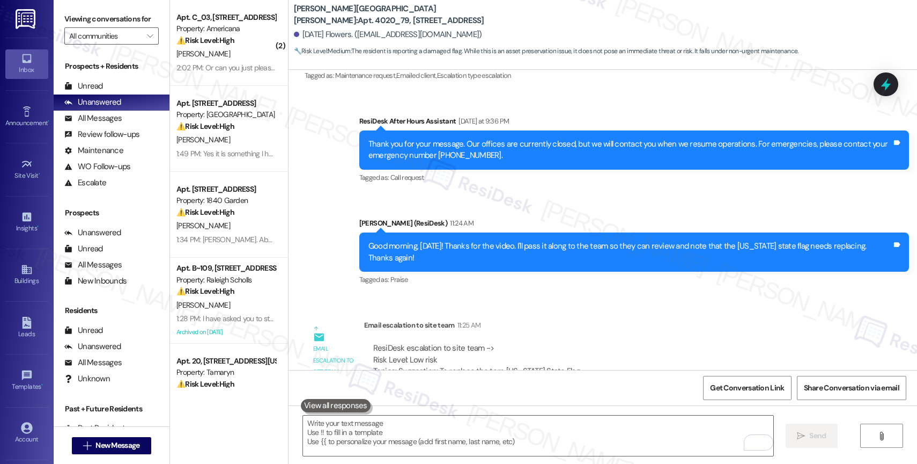
scroll to position [48974, 0]
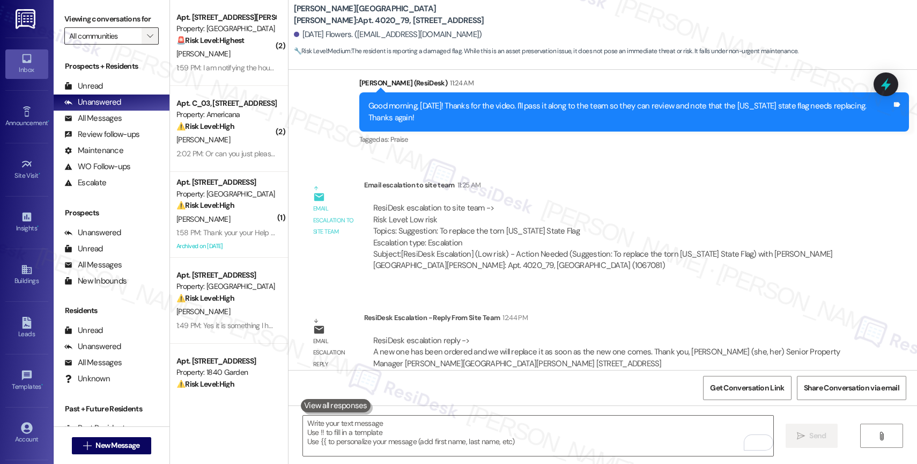
click at [146, 45] on span "" at bounding box center [150, 35] width 10 height 17
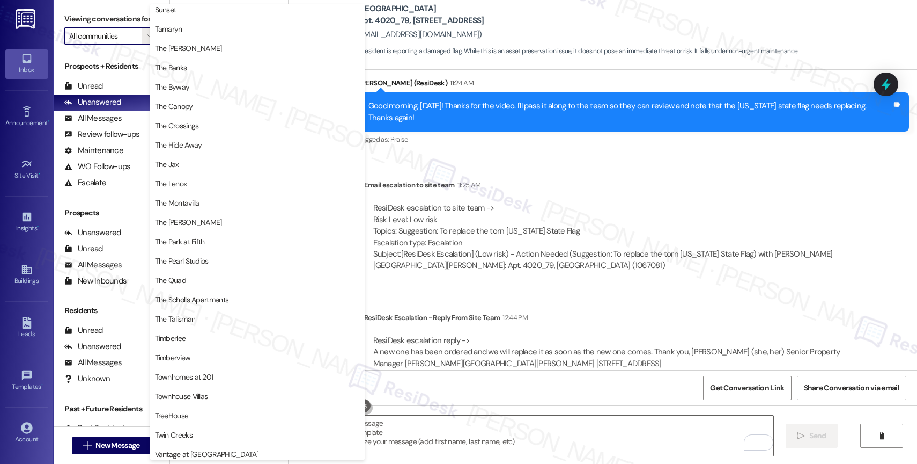
scroll to position [1979, 0]
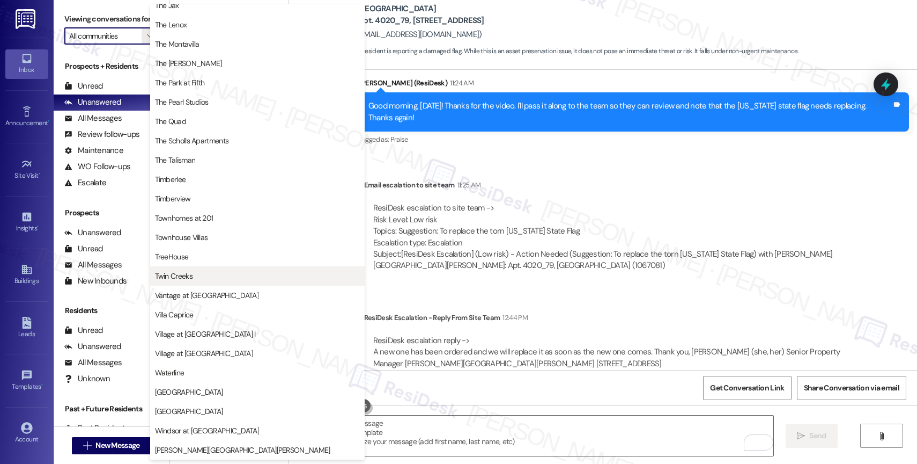
click at [206, 271] on span "Twin Creeks" at bounding box center [257, 275] width 205 height 11
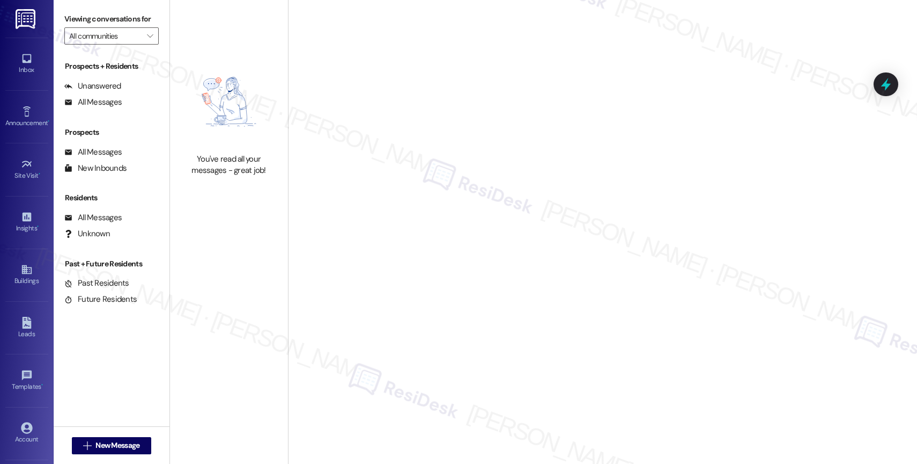
type input "Twin Creeks"
